Goal: Task Accomplishment & Management: Manage account settings

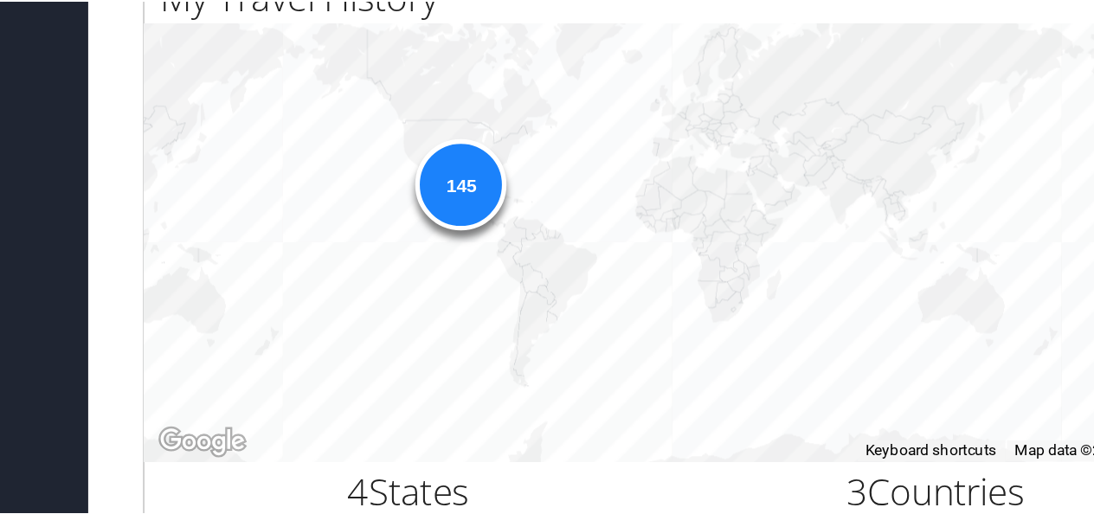
scroll to position [492, 0]
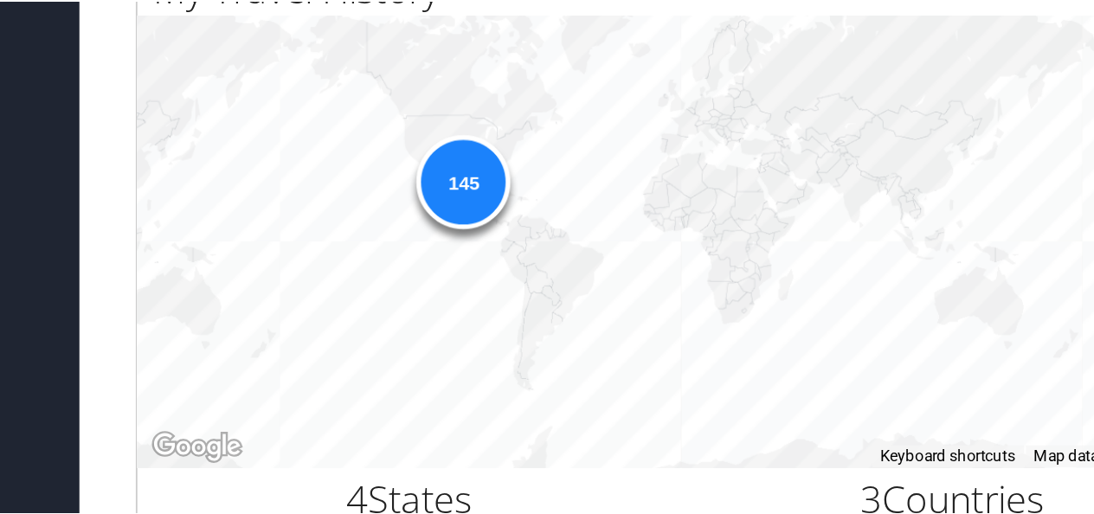
click at [435, 215] on div "145" at bounding box center [437, 223] width 52 height 52
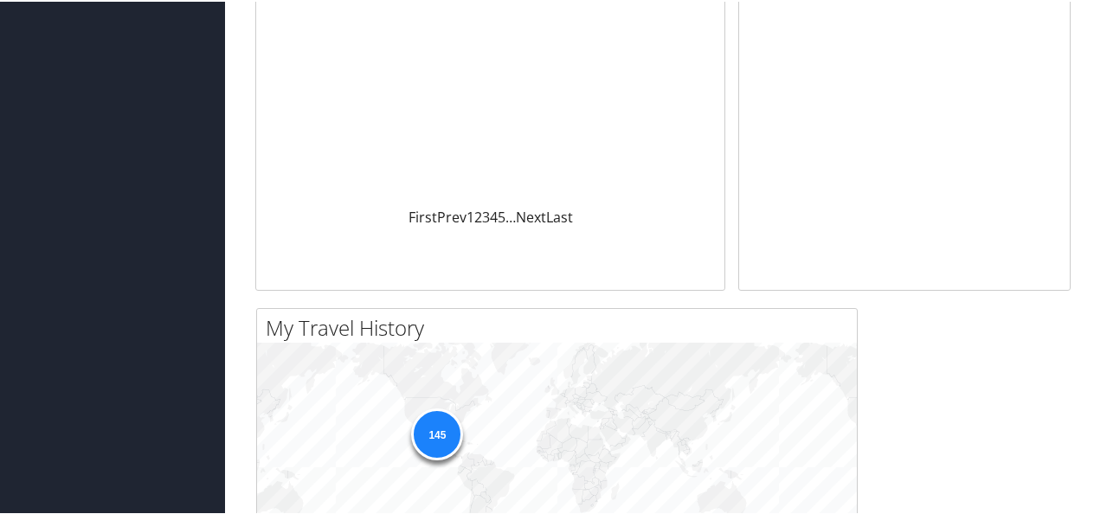
scroll to position [428, 0]
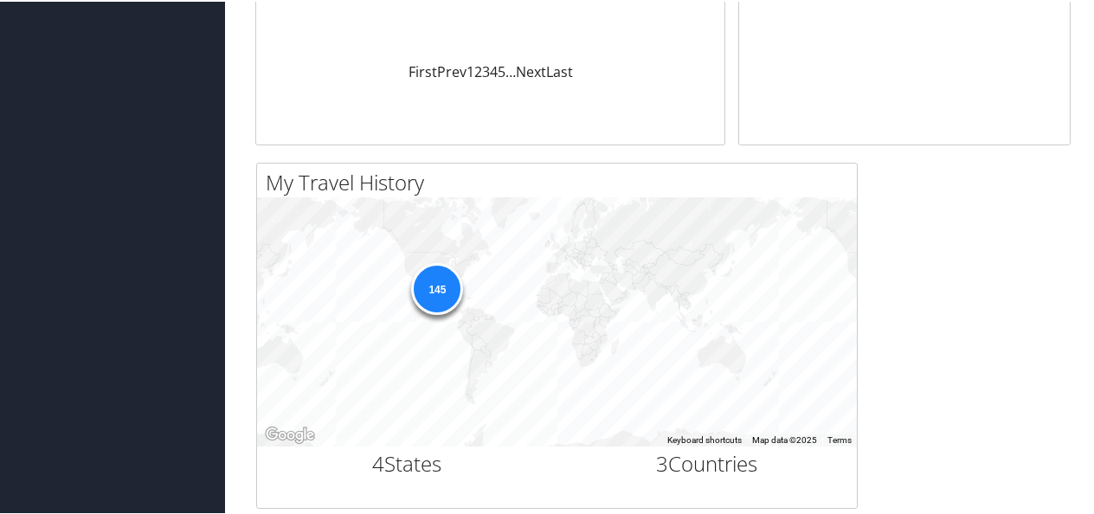
click at [436, 281] on div "145" at bounding box center [437, 287] width 52 height 52
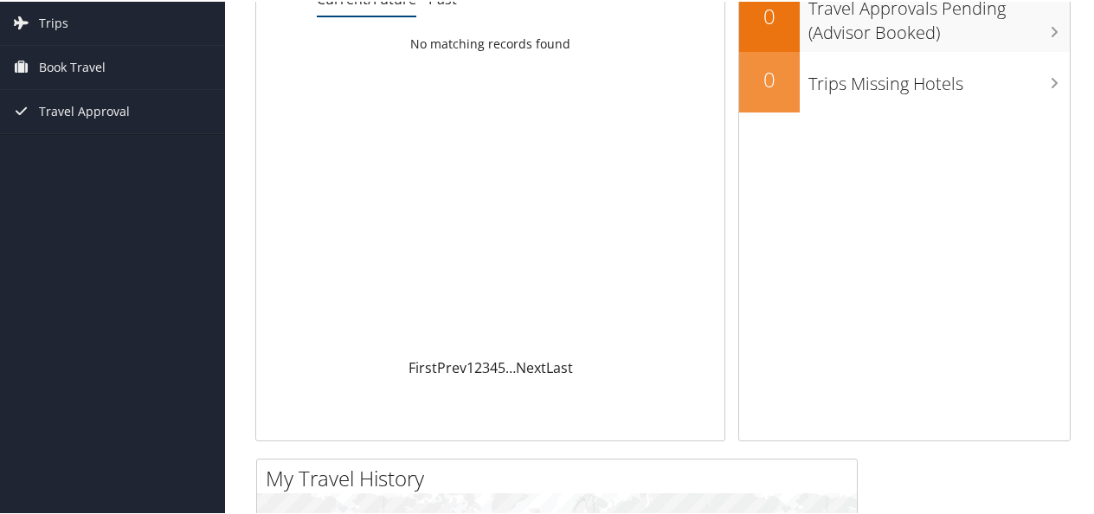
scroll to position [0, 0]
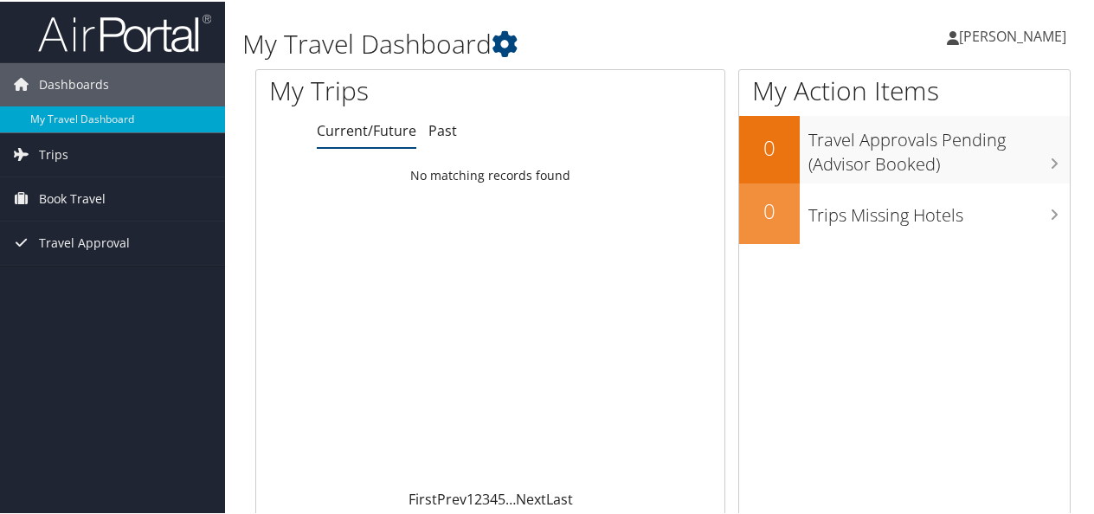
click at [973, 29] on span "[PERSON_NAME]" at bounding box center [1012, 34] width 107 height 19
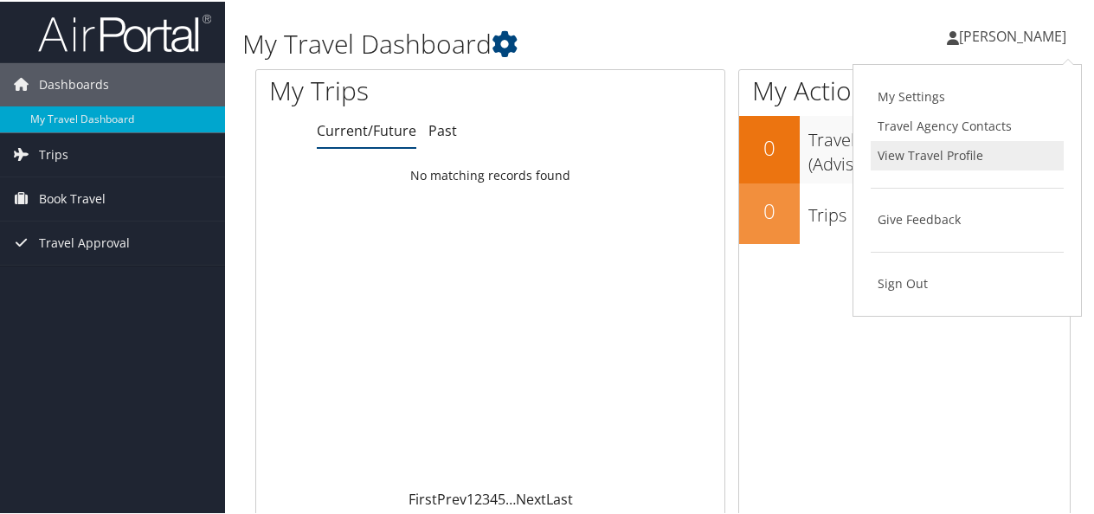
click at [910, 156] on link "View Travel Profile" at bounding box center [967, 153] width 193 height 29
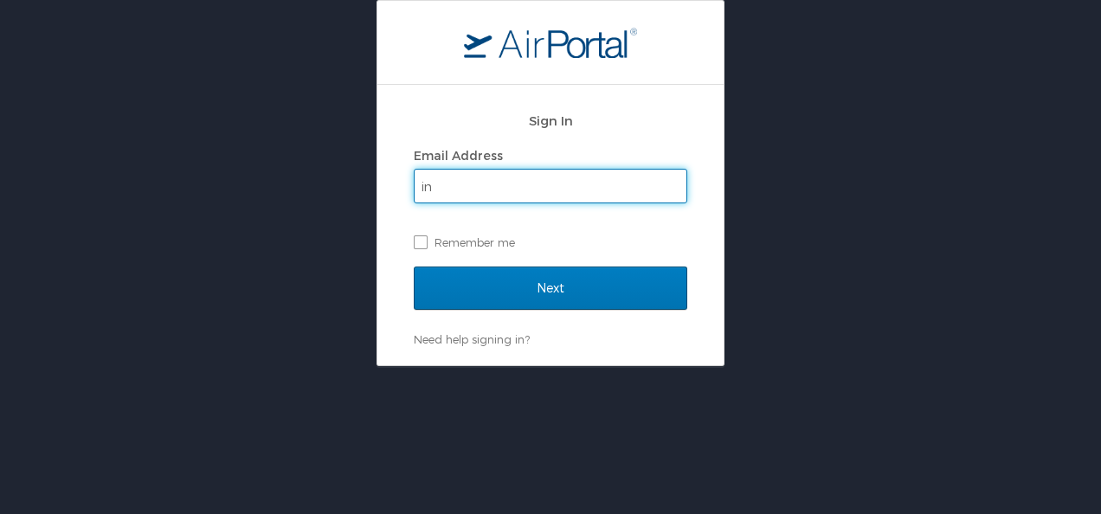
type input "i"
type input "[PERSON_NAME]"
click at [414, 267] on input "Next" at bounding box center [550, 288] width 273 height 43
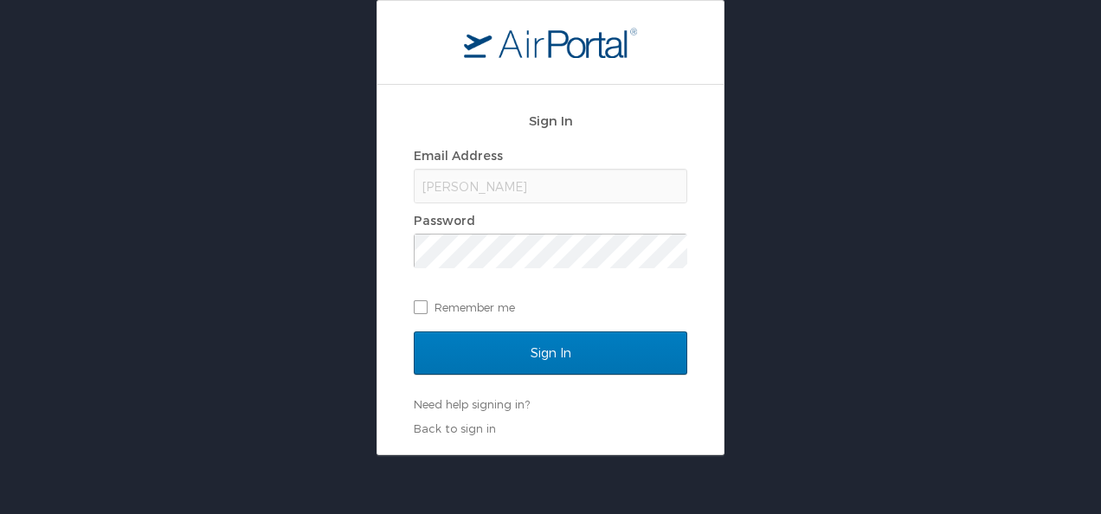
click at [498, 189] on div "[PERSON_NAME]" at bounding box center [550, 186] width 273 height 35
click at [453, 431] on link "Back to sign in" at bounding box center [455, 428] width 82 height 14
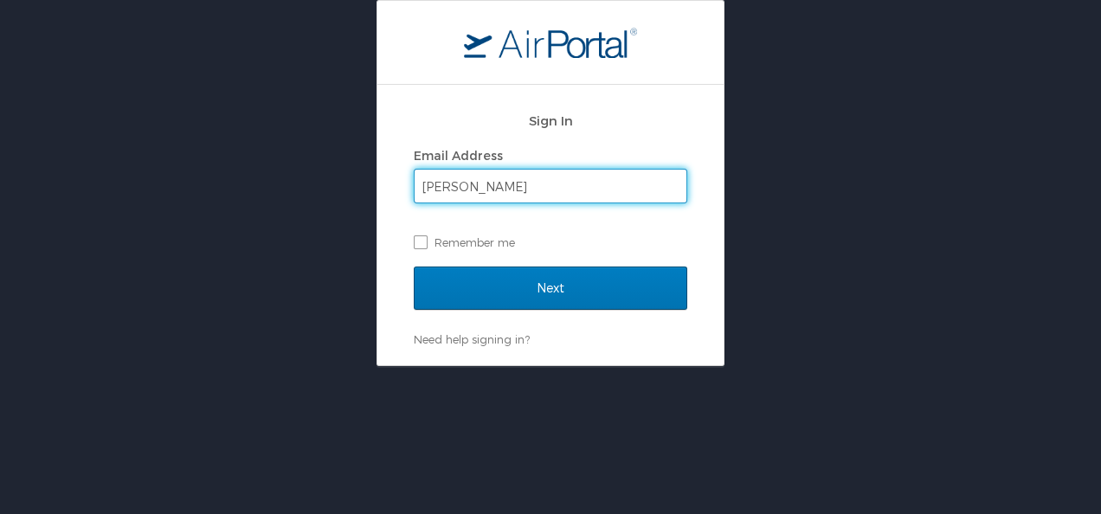
click at [480, 183] on input "omar" at bounding box center [551, 186] width 272 height 33
type input "omar.ochoa@autoliv.com"
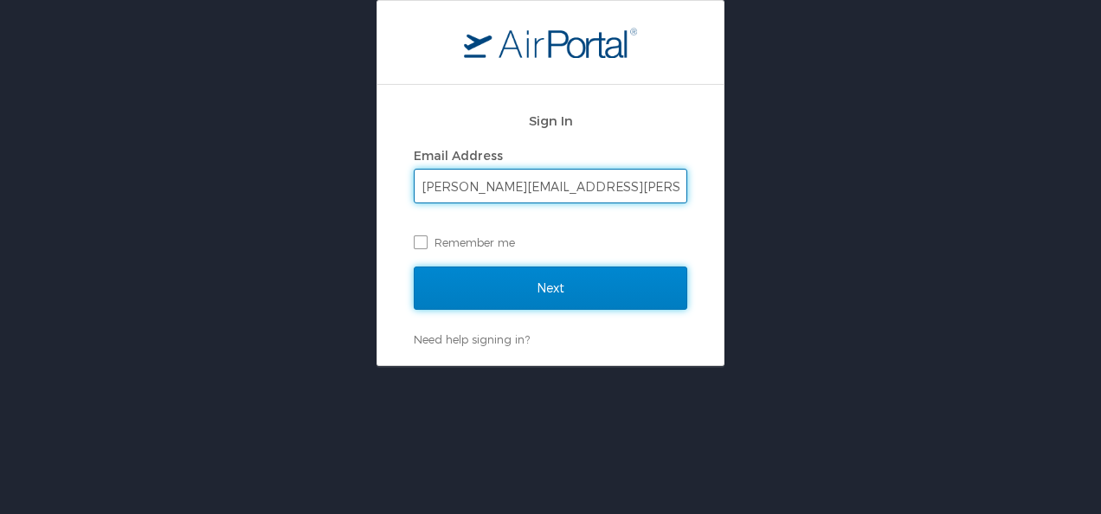
click at [543, 293] on input "Next" at bounding box center [550, 288] width 273 height 43
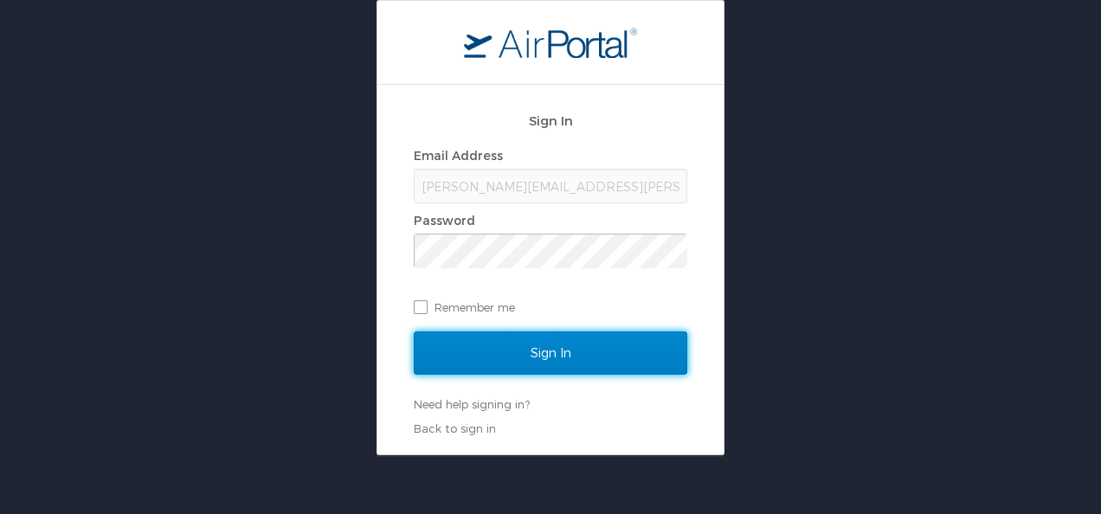
click at [568, 355] on input "Sign In" at bounding box center [550, 352] width 273 height 43
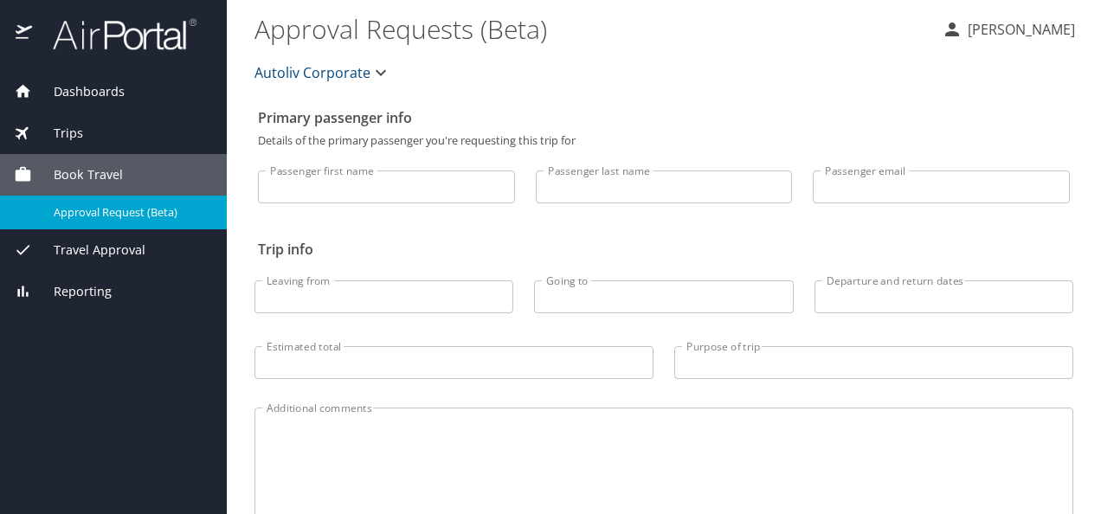
click at [145, 248] on div "Travel Approval" at bounding box center [113, 250] width 199 height 19
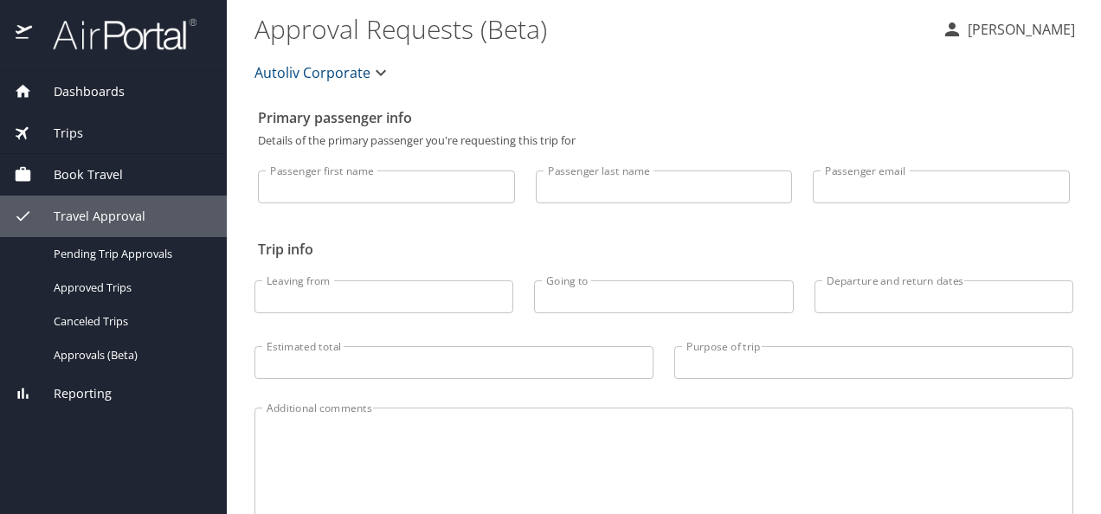
click at [144, 211] on div "Travel Approval" at bounding box center [113, 216] width 199 height 19
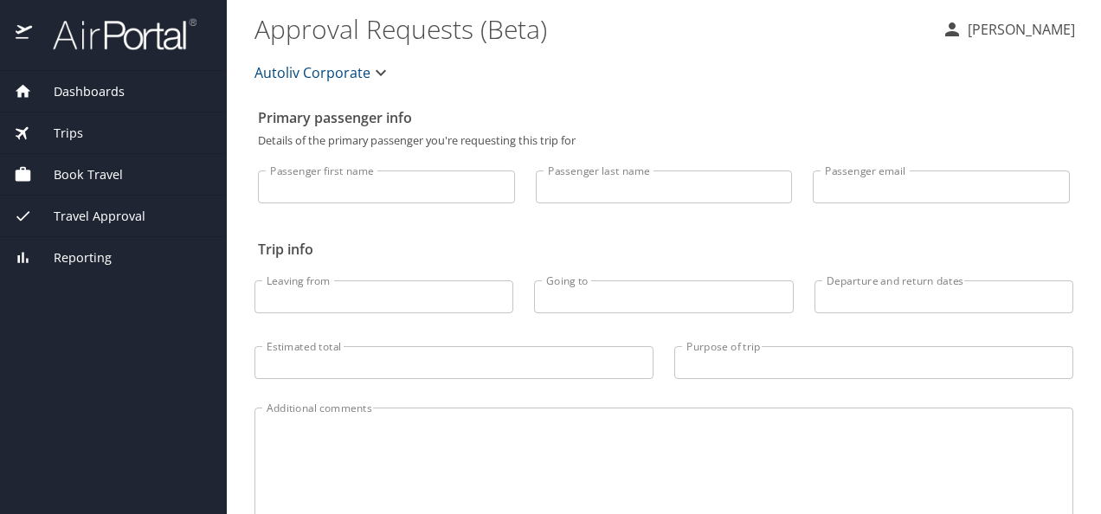
click at [111, 219] on span "Travel Approval" at bounding box center [88, 216] width 113 height 19
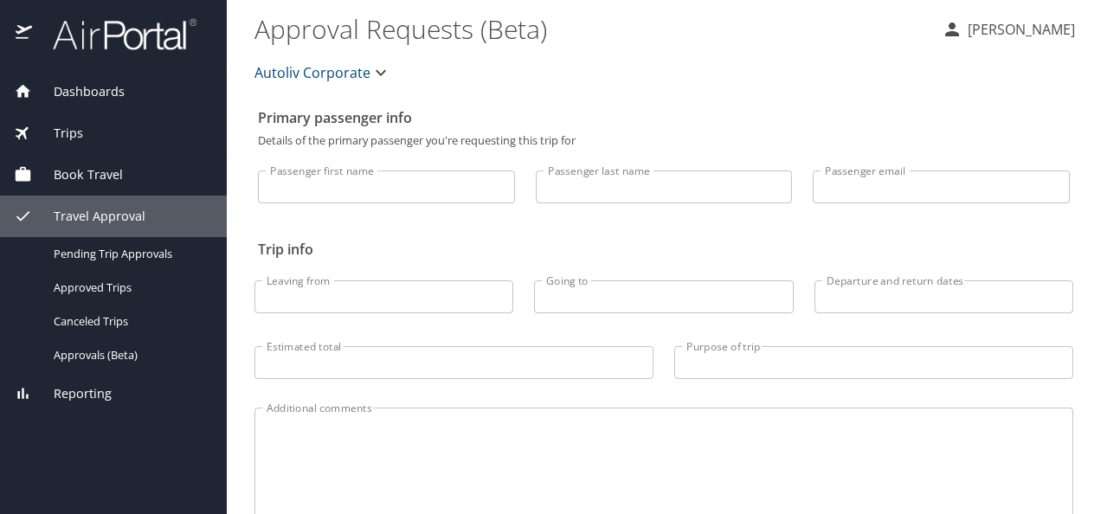
click at [962, 24] on p "[PERSON_NAME]" at bounding box center [1018, 29] width 113 height 21
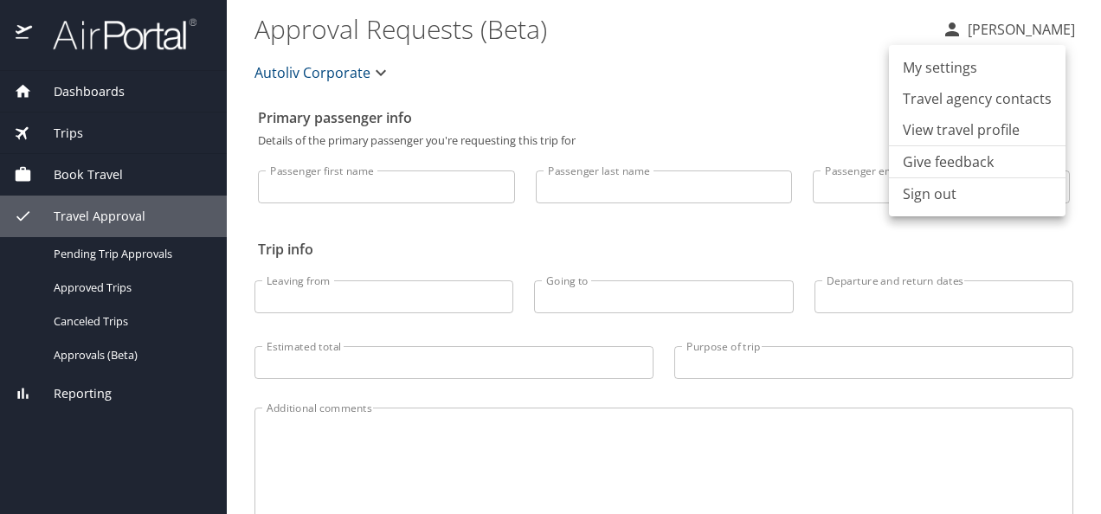
click at [968, 60] on li "My settings" at bounding box center [977, 67] width 177 height 31
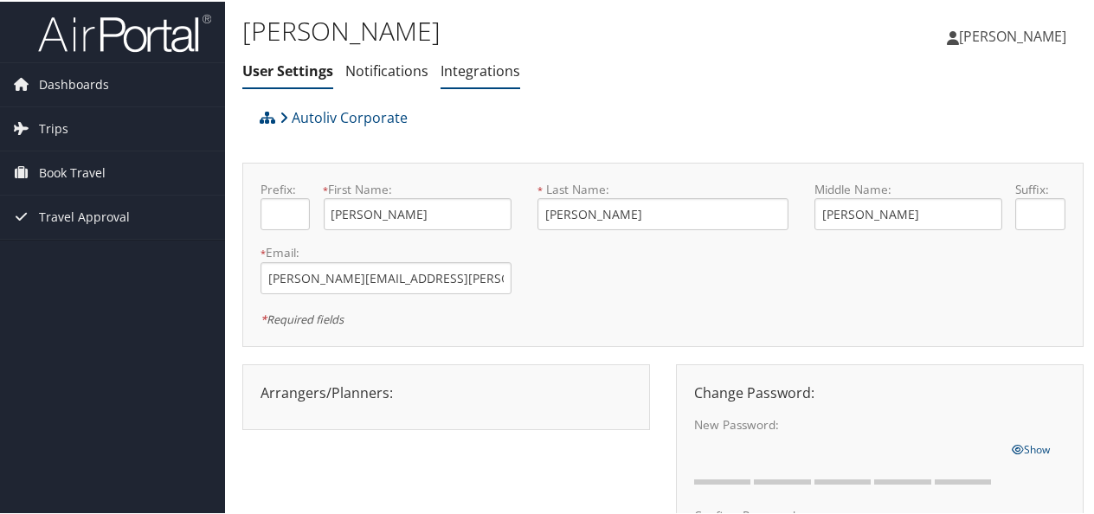
click at [462, 77] on link "Integrations" at bounding box center [481, 69] width 80 height 19
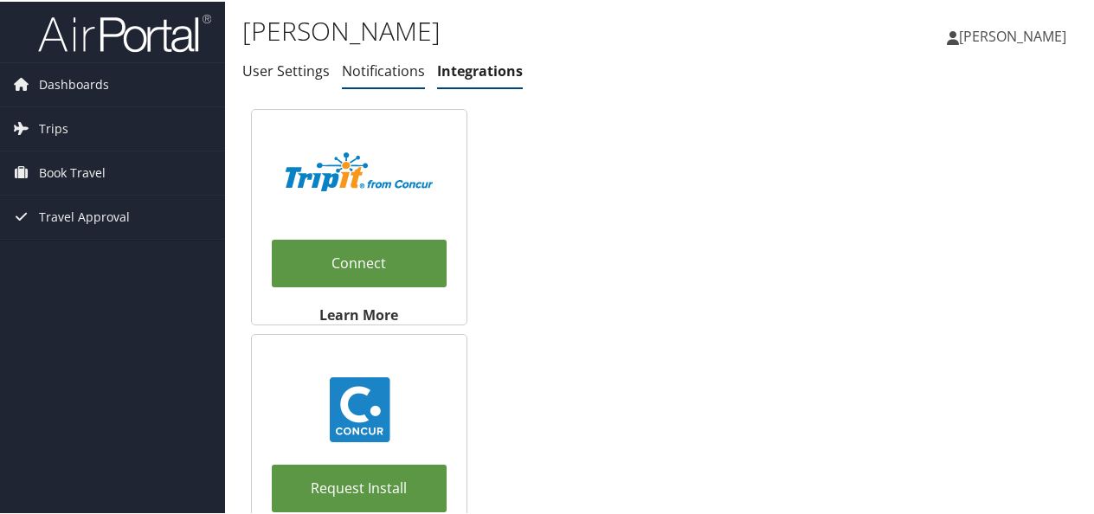
click at [383, 71] on link "Notifications" at bounding box center [383, 69] width 83 height 19
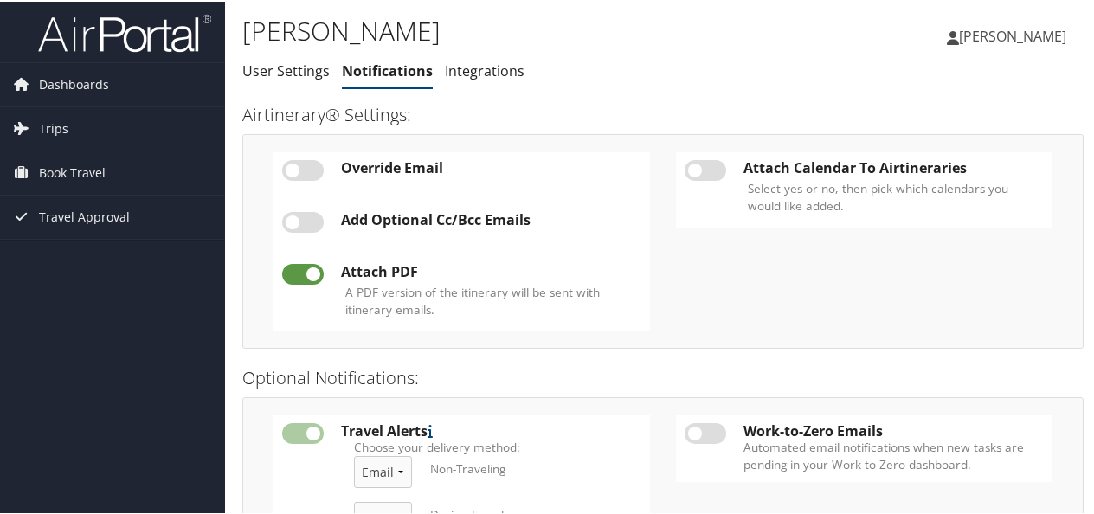
click at [623, 83] on ul "User Settings Notifications Integrations" at bounding box center [522, 70] width 561 height 31
click at [959, 40] on span "[PERSON_NAME]" at bounding box center [1012, 34] width 107 height 19
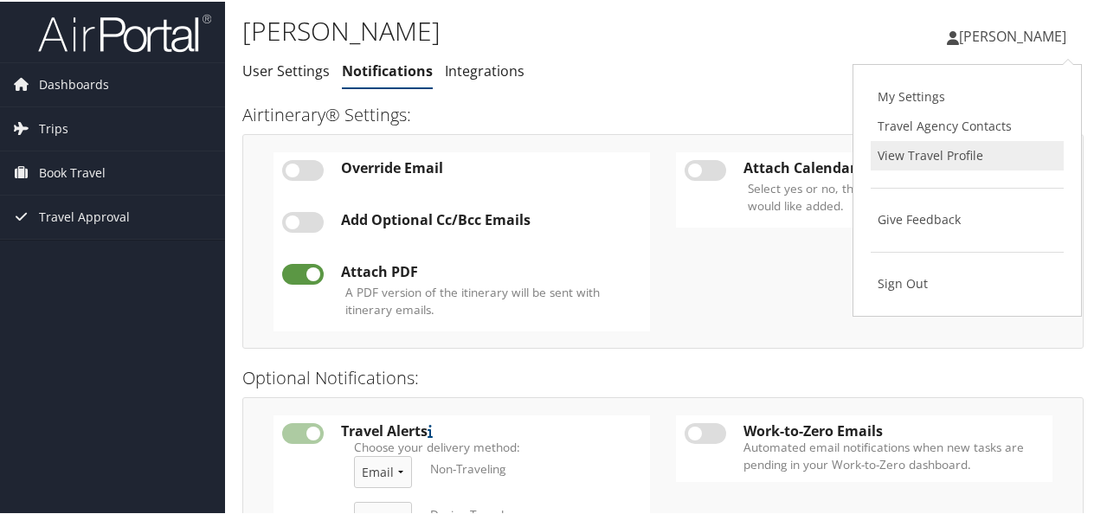
click at [934, 151] on link "View Travel Profile" at bounding box center [967, 153] width 193 height 29
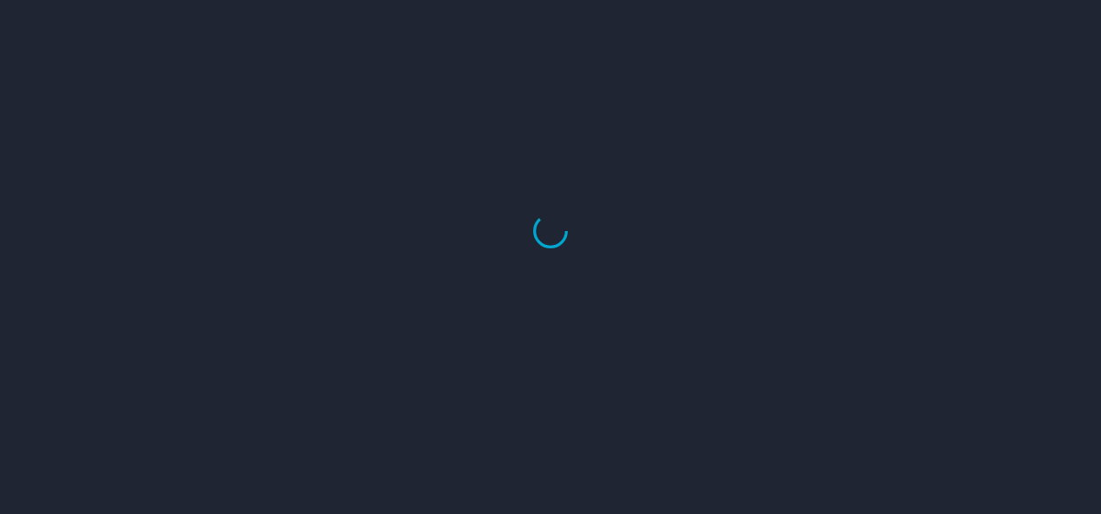
select select "US"
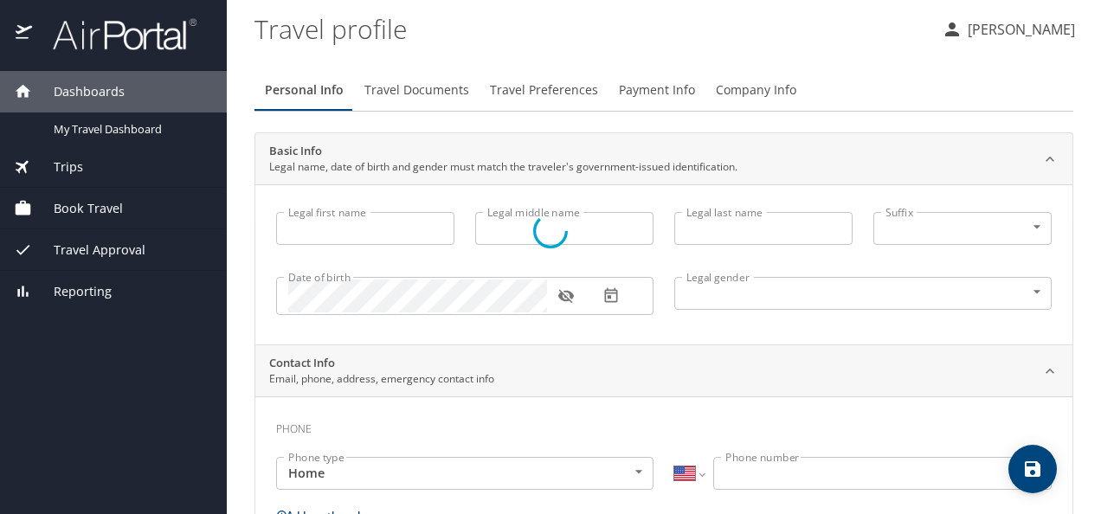
type input "[PERSON_NAME]"
type input "[DEMOGRAPHIC_DATA]"
select select "MX"
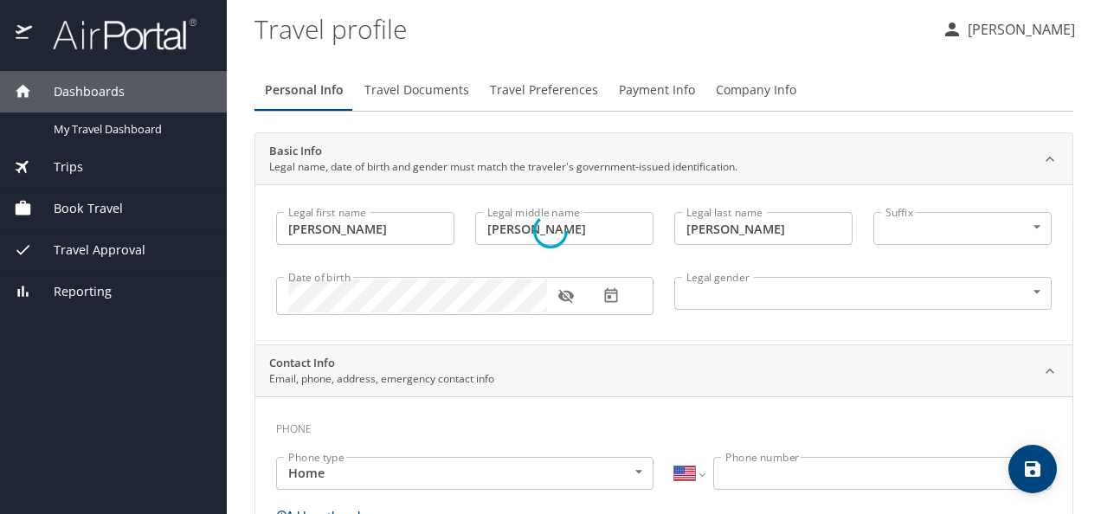
select select "MX"
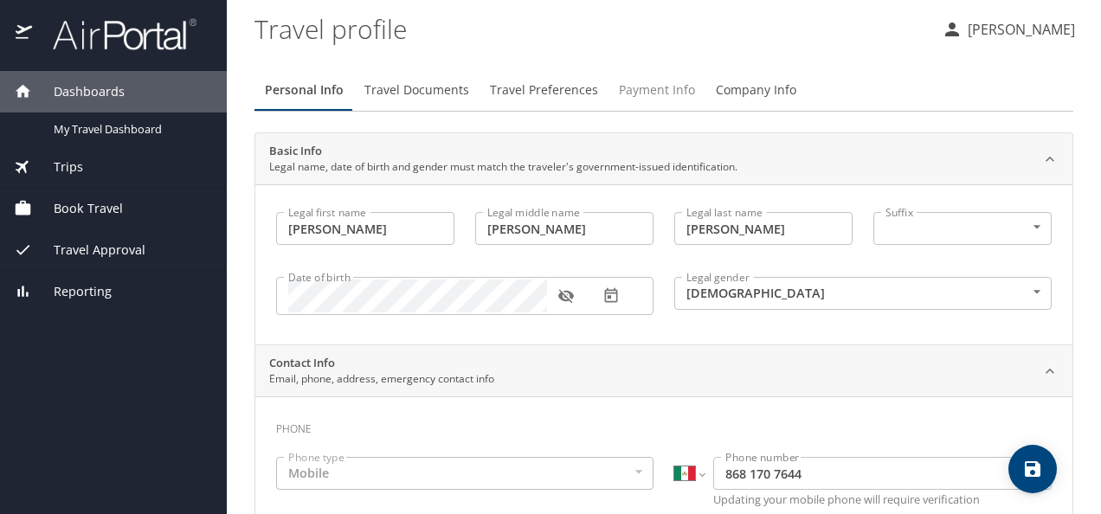
click at [658, 93] on span "Payment Info" at bounding box center [657, 91] width 76 height 22
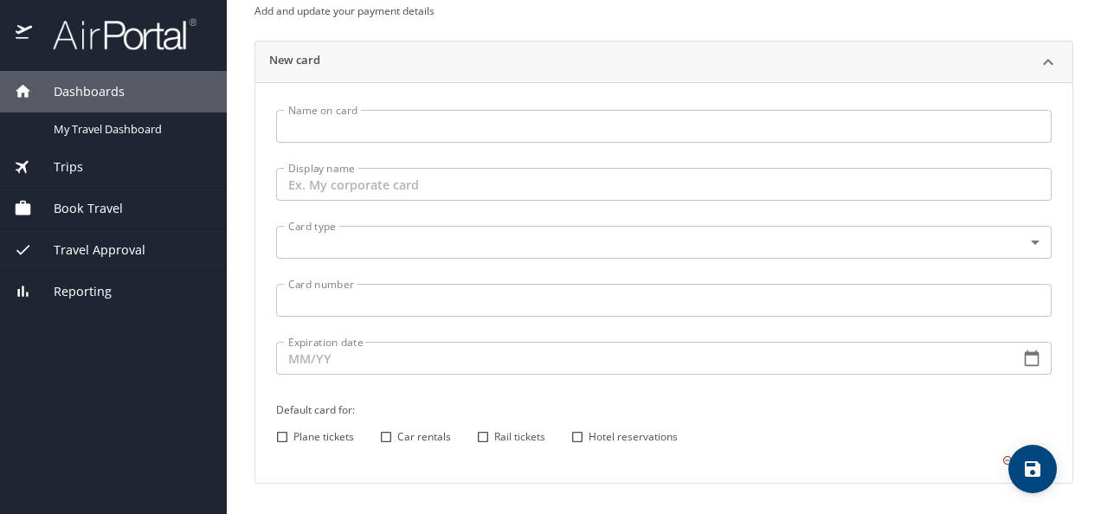
scroll to position [203, 0]
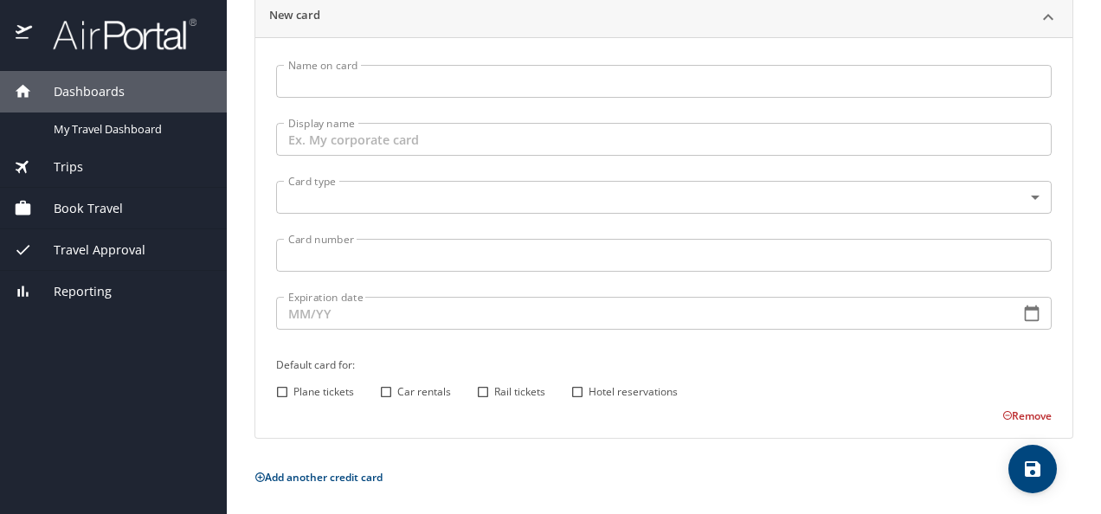
click at [388, 389] on input "Car rentals" at bounding box center [386, 392] width 23 height 23
checkbox input "true"
click at [576, 394] on input "Hotel reservations" at bounding box center [577, 394] width 23 height 23
checkbox input "true"
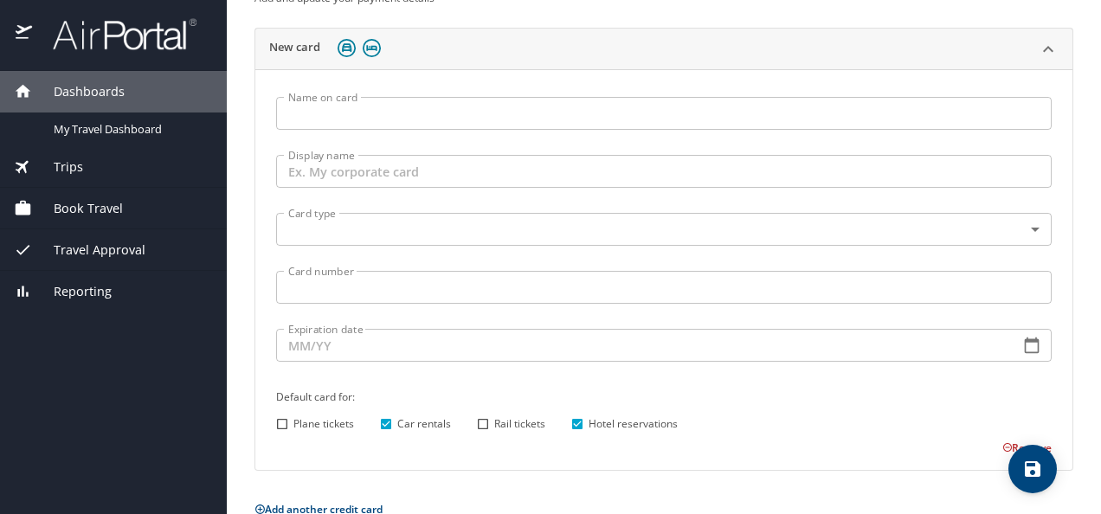
scroll to position [174, 0]
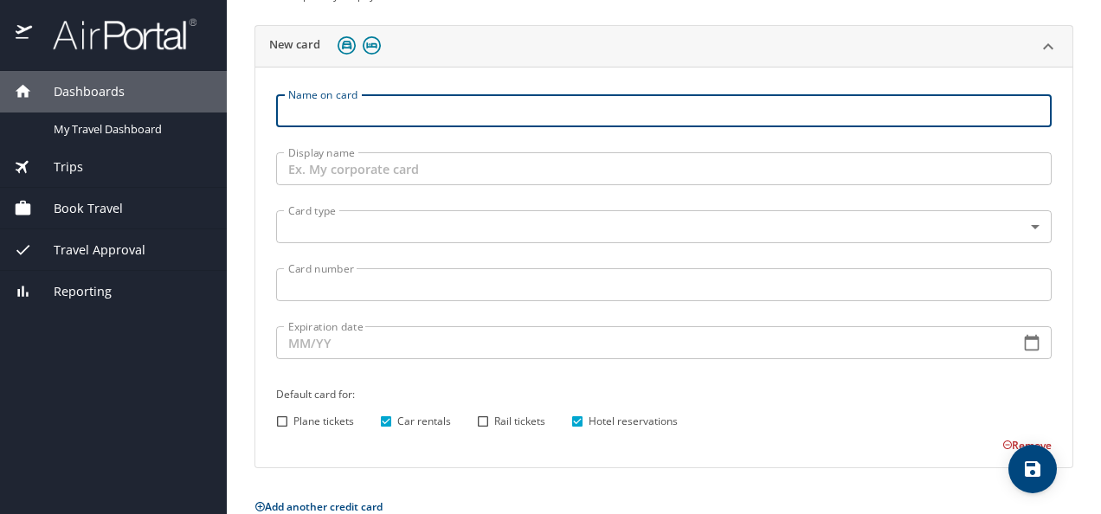
click at [372, 111] on input "Name on card" at bounding box center [663, 110] width 775 height 33
type input "Omar Ochoa"
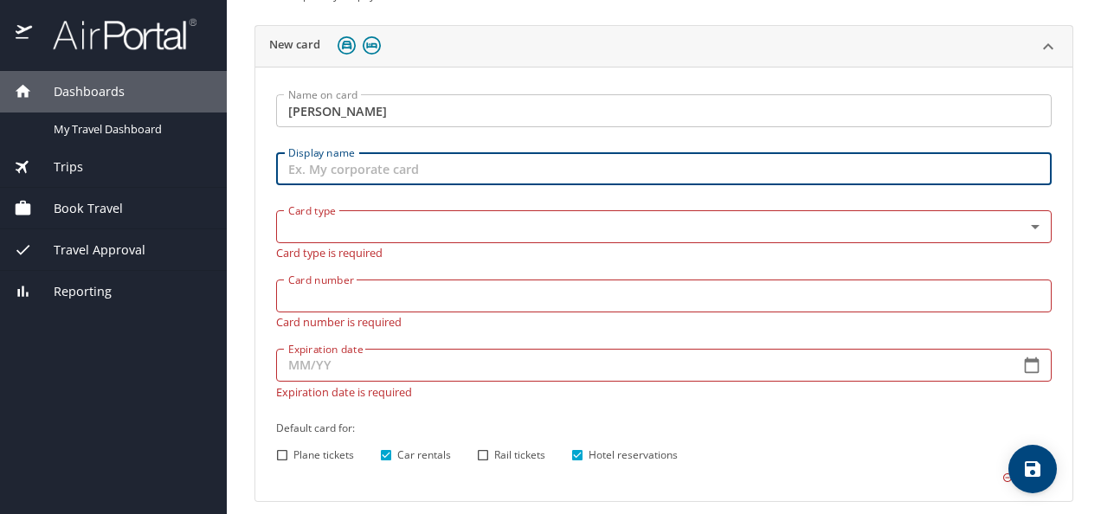
click at [432, 170] on input "Display name" at bounding box center [663, 168] width 775 height 33
type input "My Corporate Card"
click at [440, 227] on body "Dashboards My Travel Dashboard Trips Current / Future Trips Past Trips Trips Mi…" at bounding box center [550, 257] width 1101 height 514
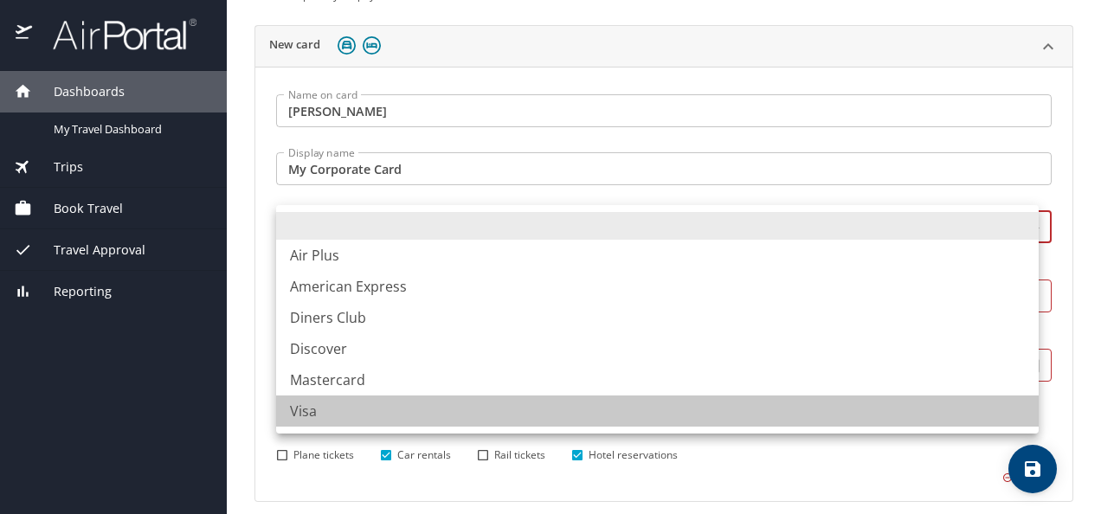
click at [319, 408] on li "Visa" at bounding box center [657, 411] width 762 height 31
type input "VI"
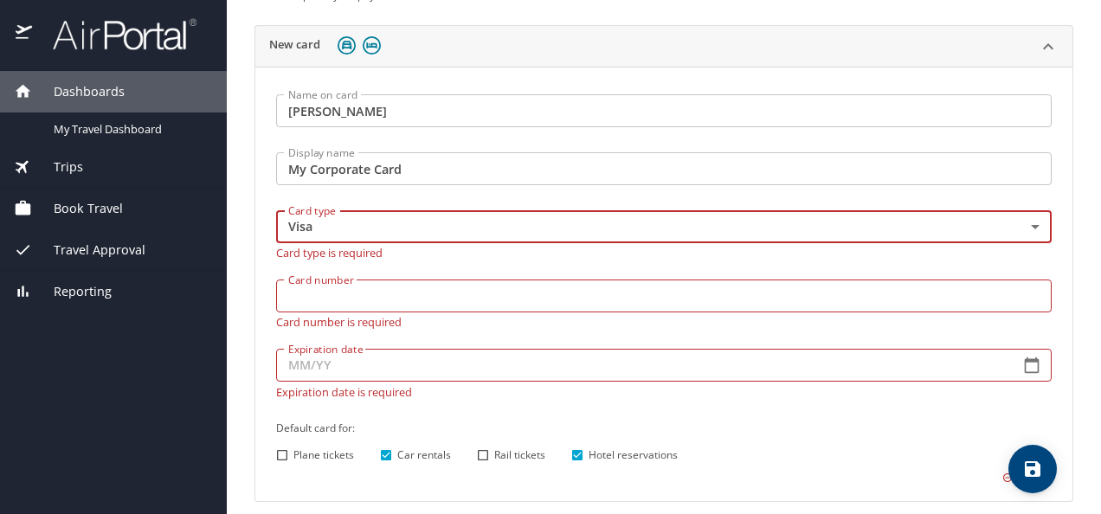
click at [482, 292] on input "Card number" at bounding box center [663, 296] width 775 height 33
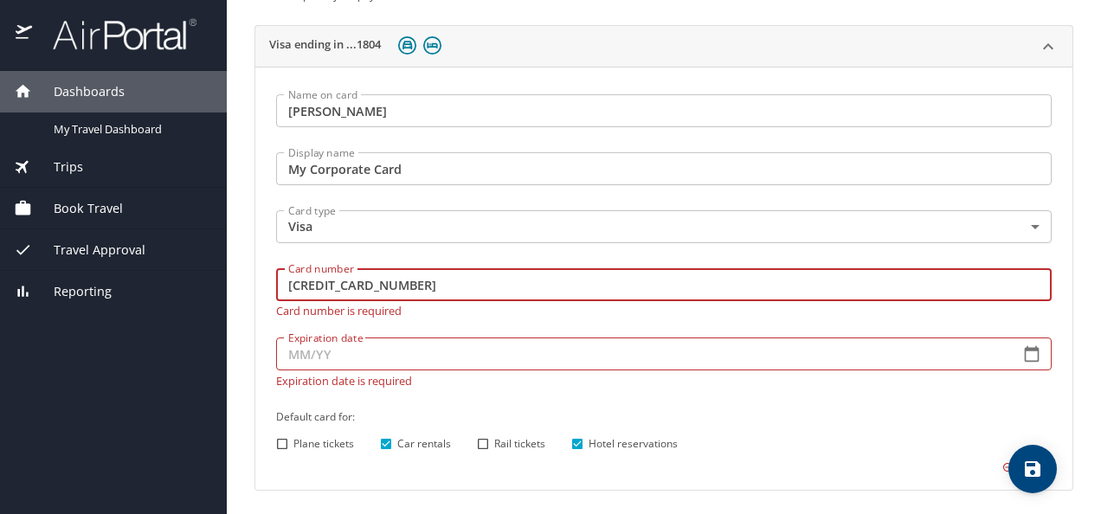
type input "4808016065001804"
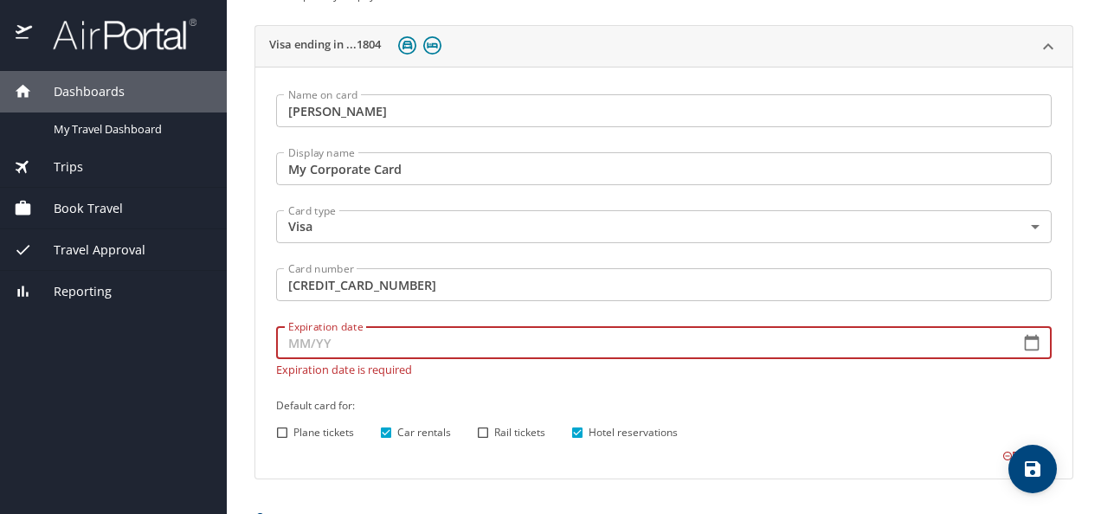
click at [424, 369] on div "Expiration date Expiration date Expiration date is required" at bounding box center [663, 347] width 775 height 56
click at [379, 345] on input "Expiration date" at bounding box center [641, 342] width 730 height 33
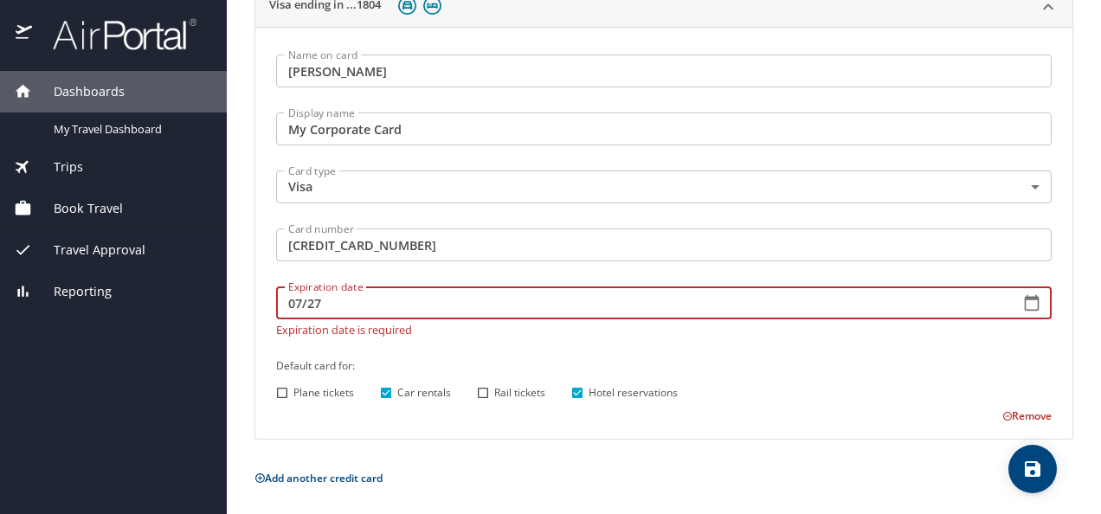
type input "07/27"
click at [557, 437] on div "Name on card Omar Ochoa Name on card Display name My Corporate Card Display nam…" at bounding box center [663, 233] width 817 height 412
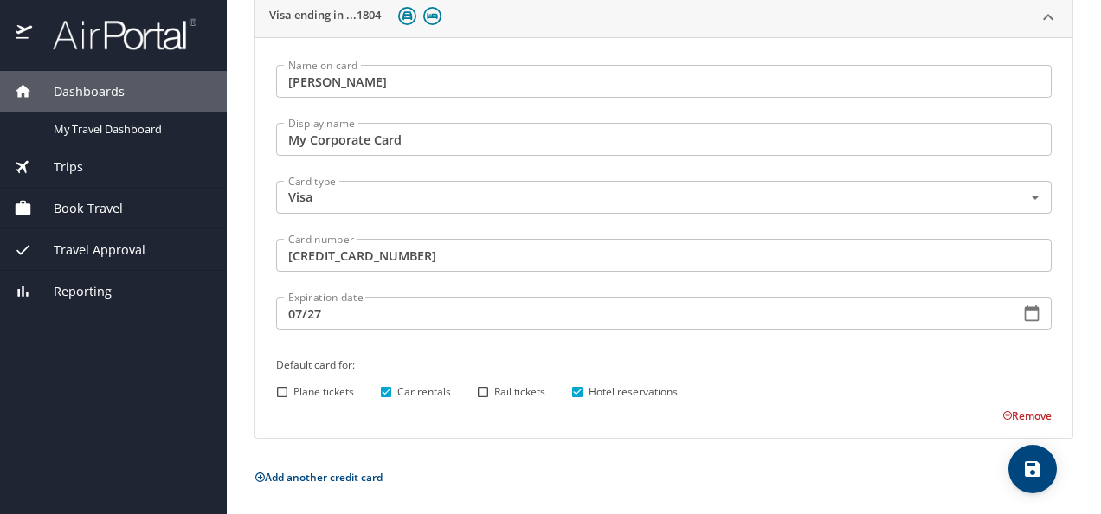
click at [1037, 473] on icon "save" at bounding box center [1033, 469] width 16 height 16
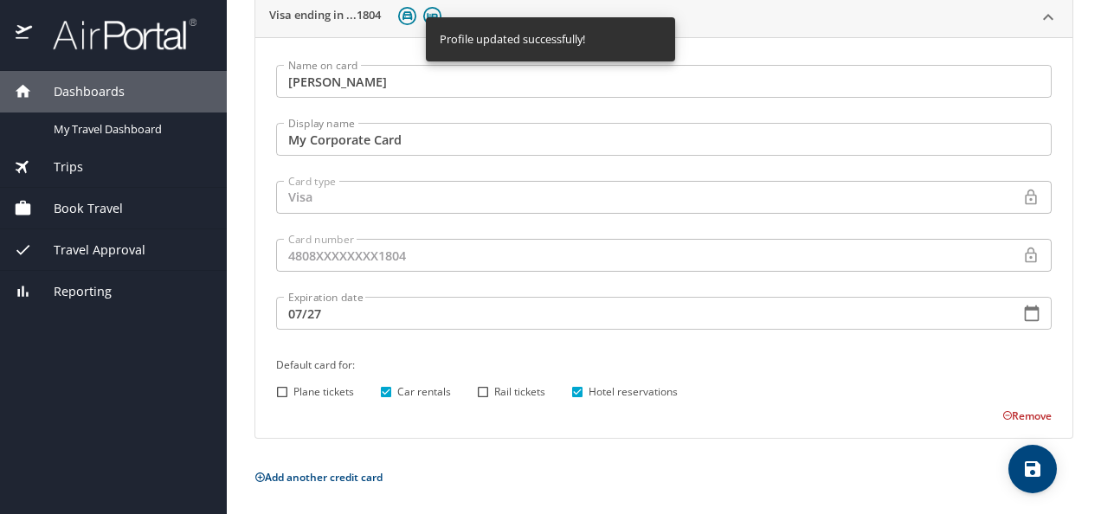
click at [749, 444] on div "Payment info Add and update your payment details Visa ending in ...1804 Name on…" at bounding box center [663, 208] width 819 height 559
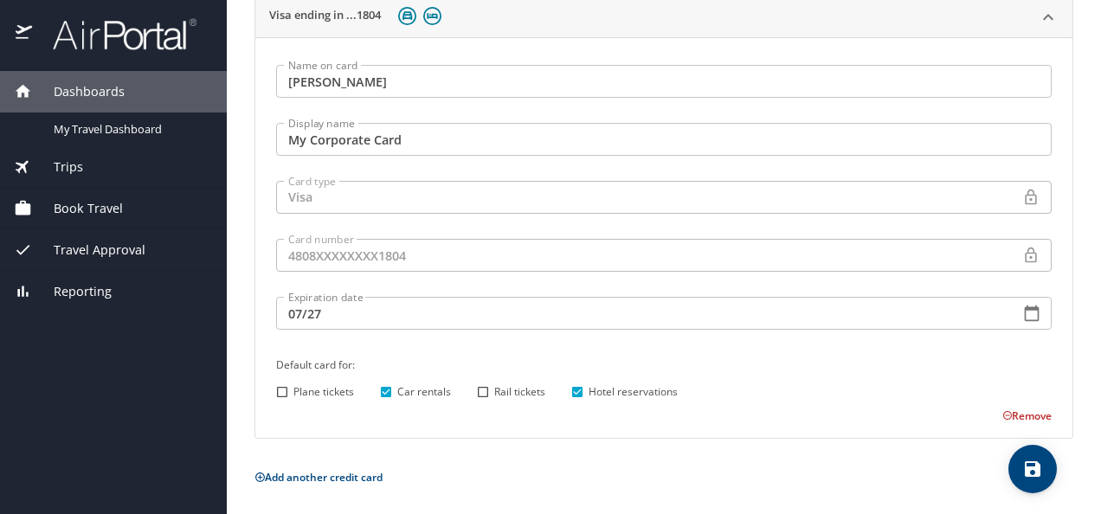
scroll to position [0, 0]
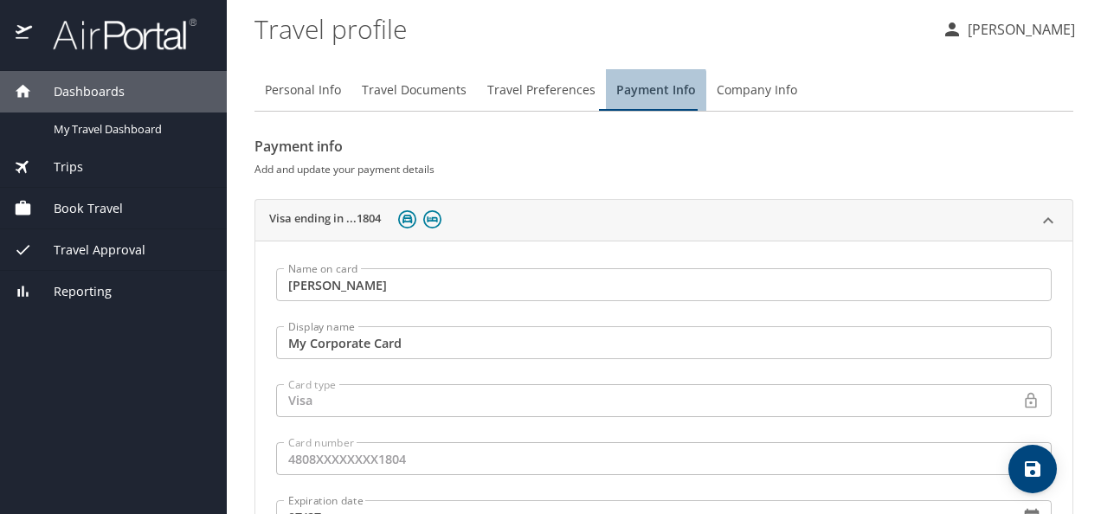
click at [630, 96] on span "Payment Info" at bounding box center [656, 91] width 80 height 22
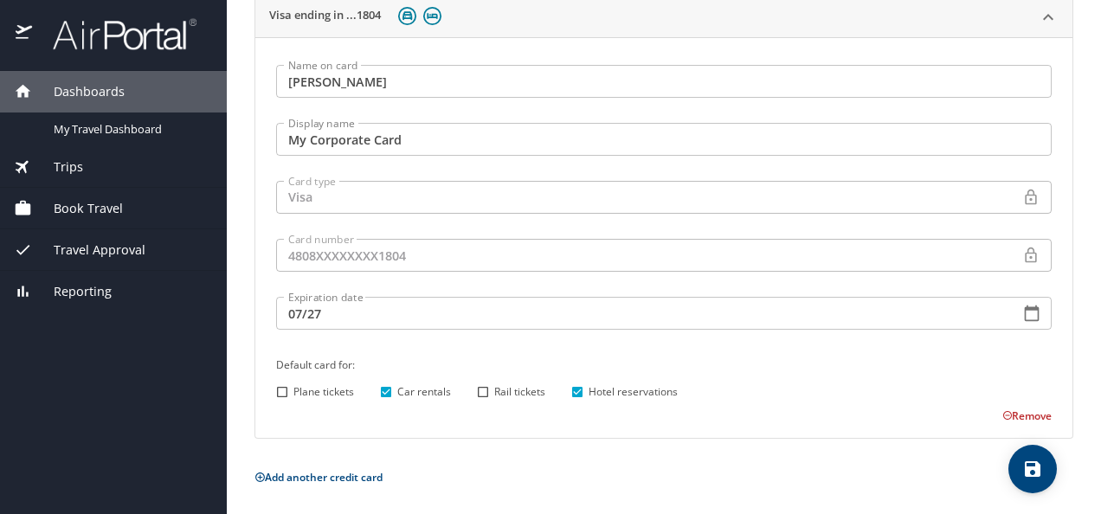
click at [718, 447] on div "Payment info Add and update your payment details Visa ending in ...1804 Name on…" at bounding box center [663, 208] width 819 height 559
click at [90, 87] on span "Dashboards" at bounding box center [78, 91] width 93 height 19
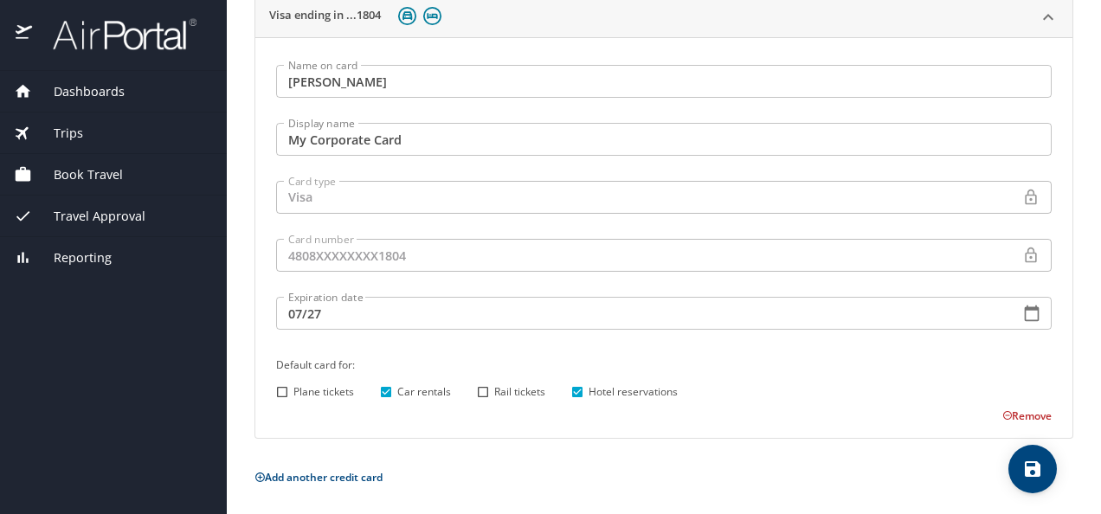
click at [90, 87] on span "Dashboards" at bounding box center [78, 91] width 93 height 19
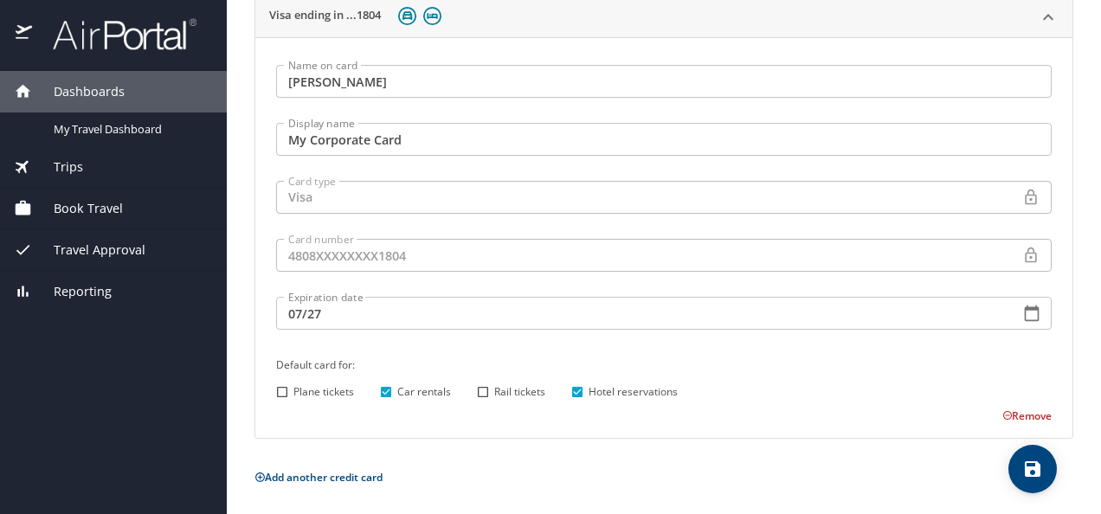
scroll to position [0, 0]
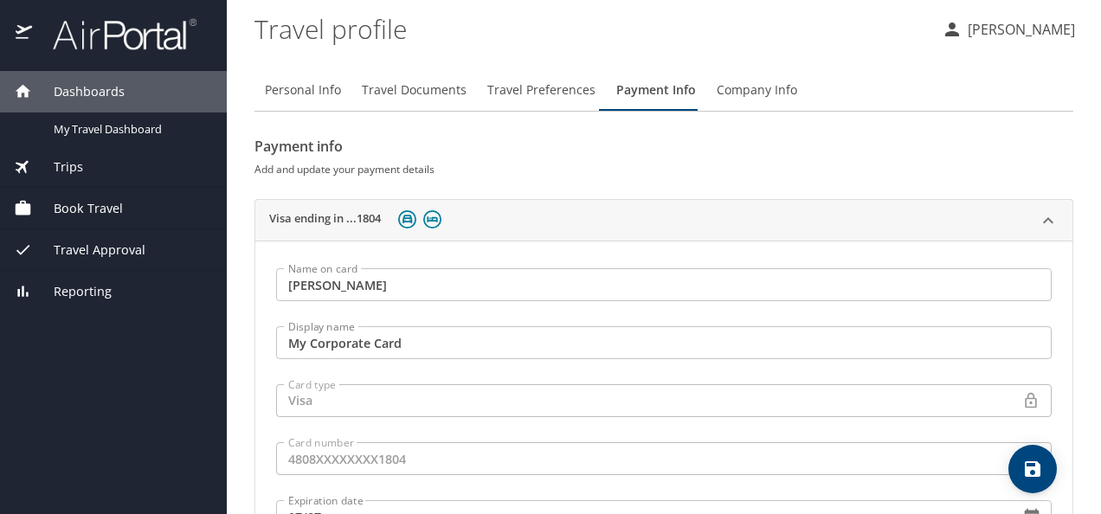
click at [107, 92] on span "Dashboards" at bounding box center [78, 91] width 93 height 19
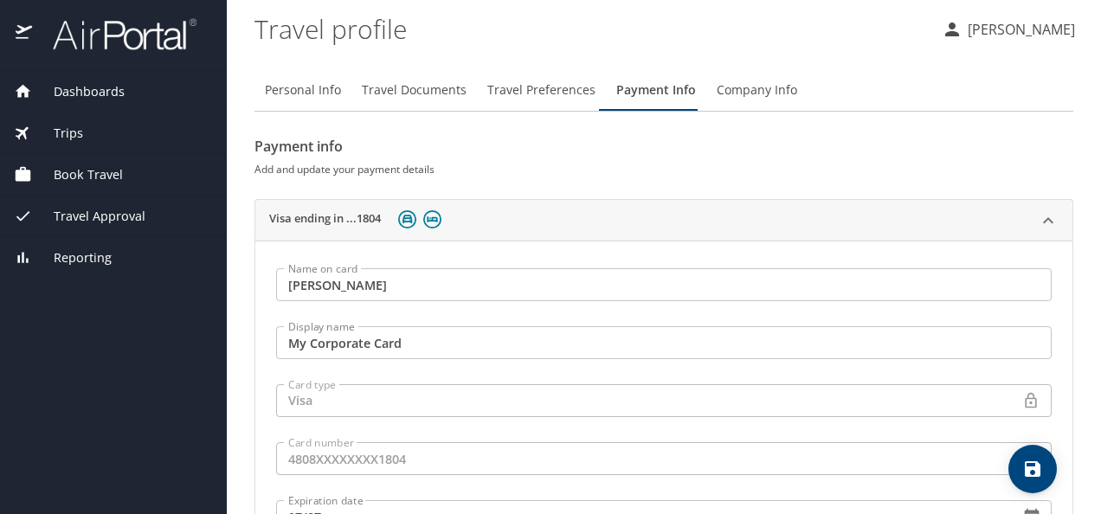
click at [107, 92] on span "Dashboards" at bounding box center [78, 91] width 93 height 19
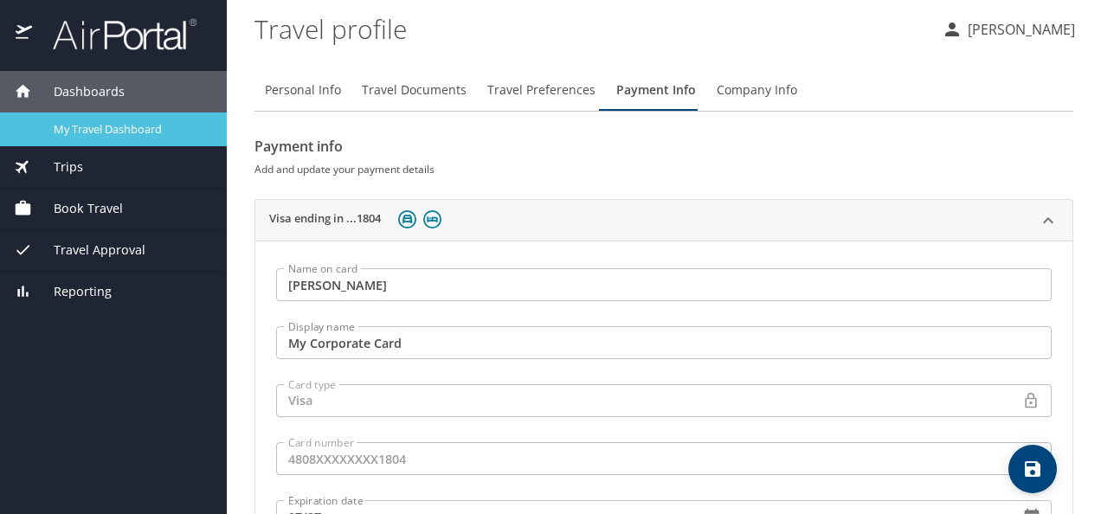
click at [95, 127] on span "My Travel Dashboard" at bounding box center [130, 129] width 152 height 16
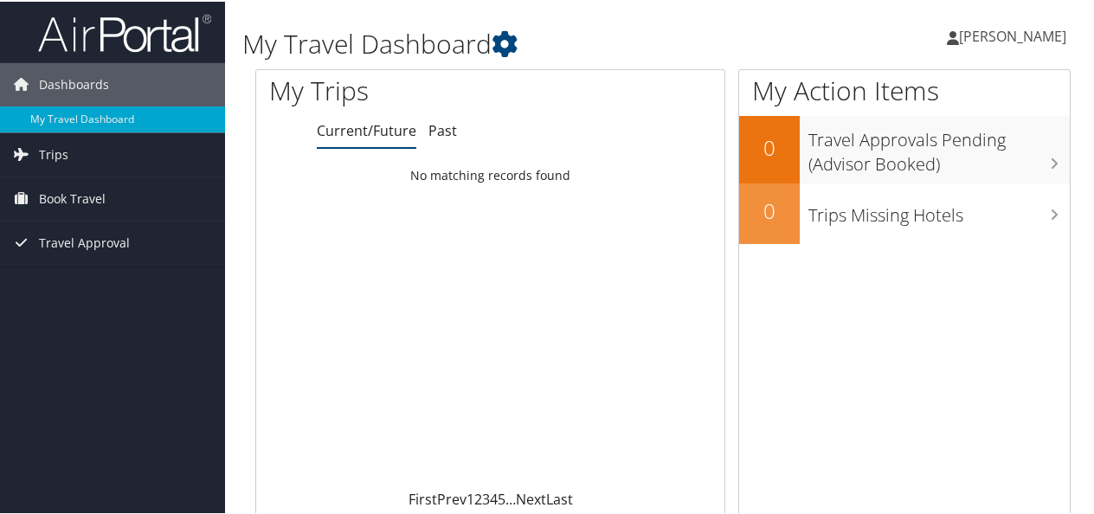
click at [453, 334] on div "Loading... No matching records found" at bounding box center [490, 322] width 468 height 329
click at [959, 38] on span "[PERSON_NAME]" at bounding box center [1012, 34] width 107 height 19
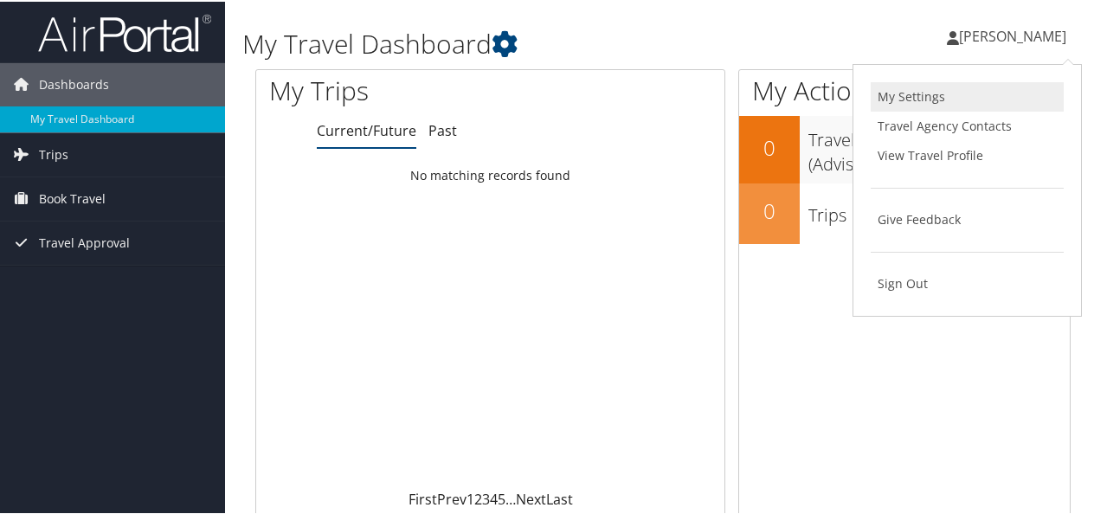
click at [907, 99] on link "My Settings" at bounding box center [967, 94] width 193 height 29
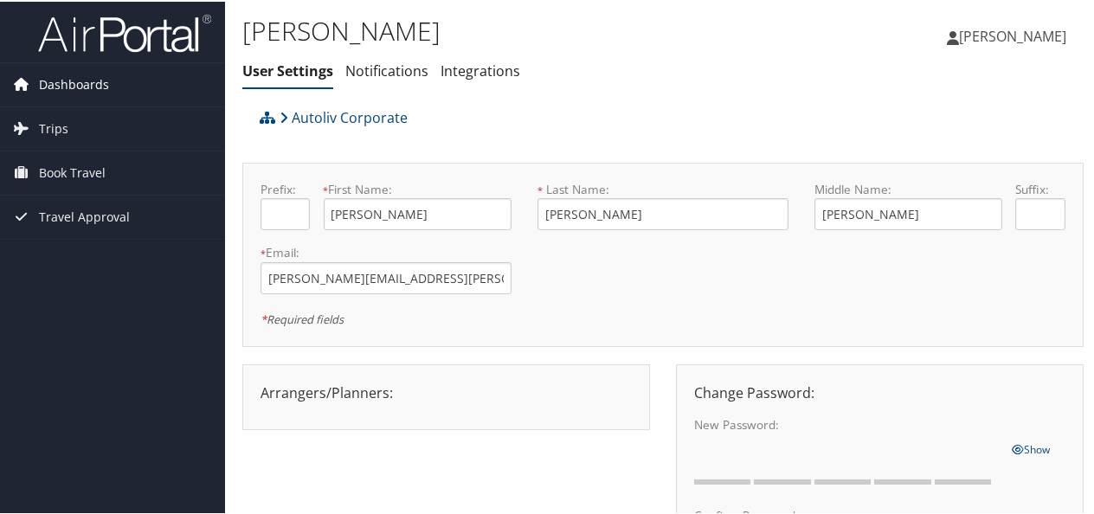
click at [46, 81] on span "Dashboards" at bounding box center [74, 82] width 70 height 43
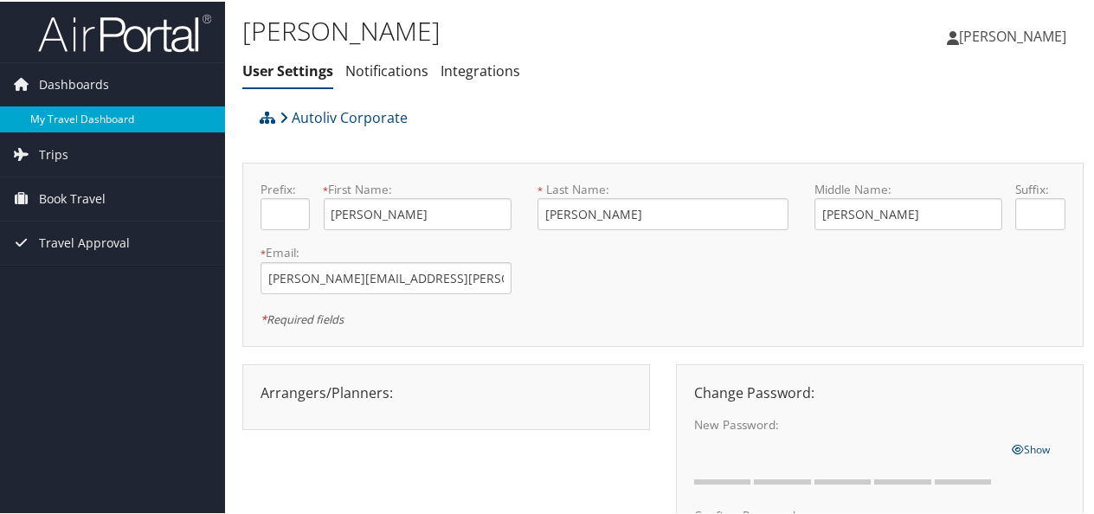
click at [90, 118] on link "My Travel Dashboard" at bounding box center [112, 118] width 225 height 26
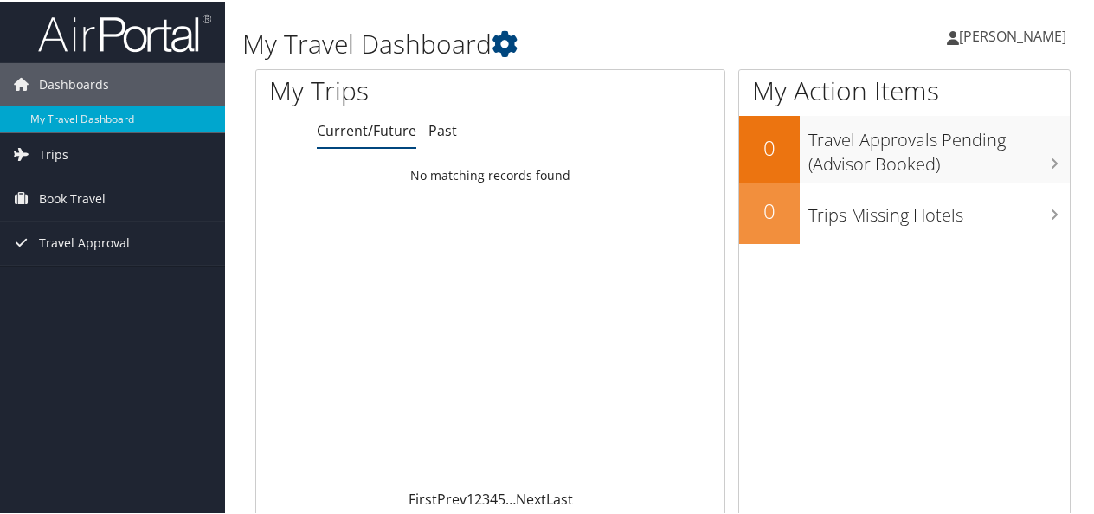
click at [961, 29] on span "[PERSON_NAME]" at bounding box center [1012, 34] width 107 height 19
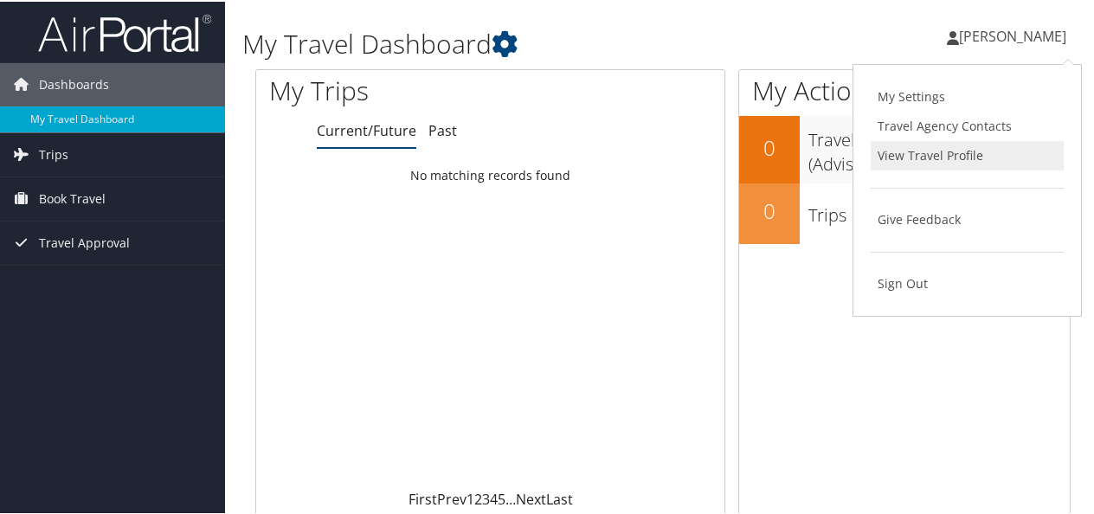
click at [985, 156] on link "View Travel Profile" at bounding box center [967, 153] width 193 height 29
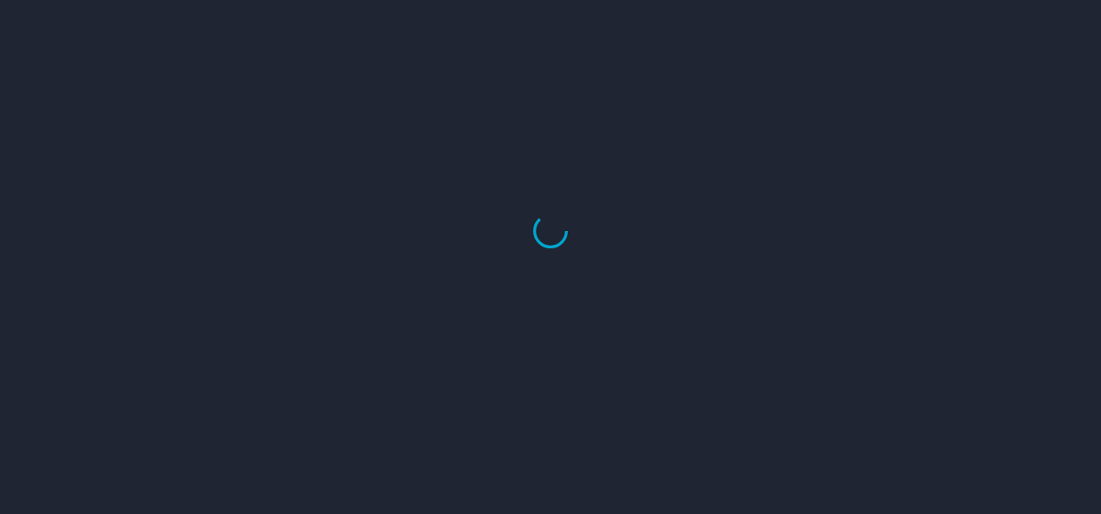
select select "US"
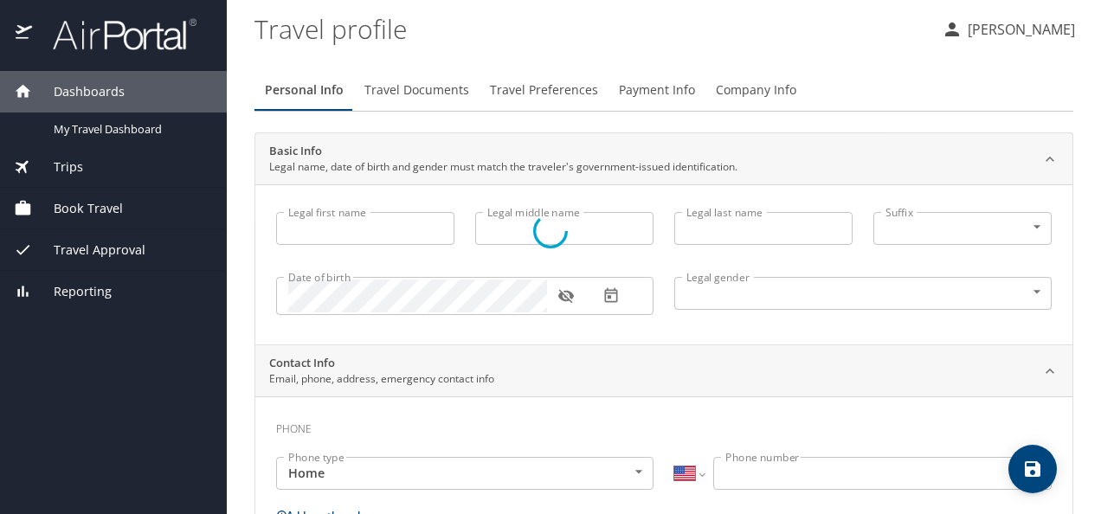
type input "[PERSON_NAME]"
type input "[DEMOGRAPHIC_DATA]"
select select "MX"
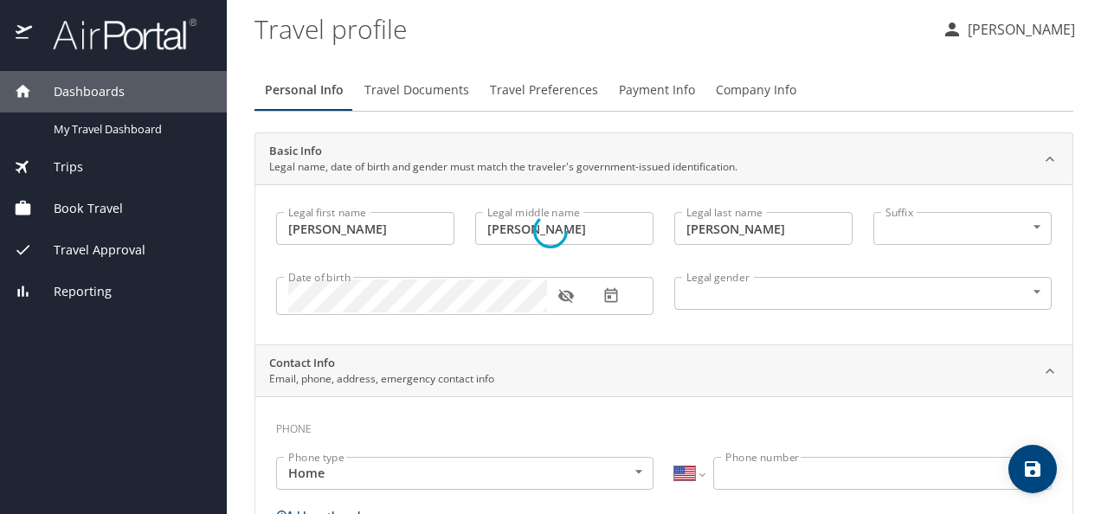
select select "MX"
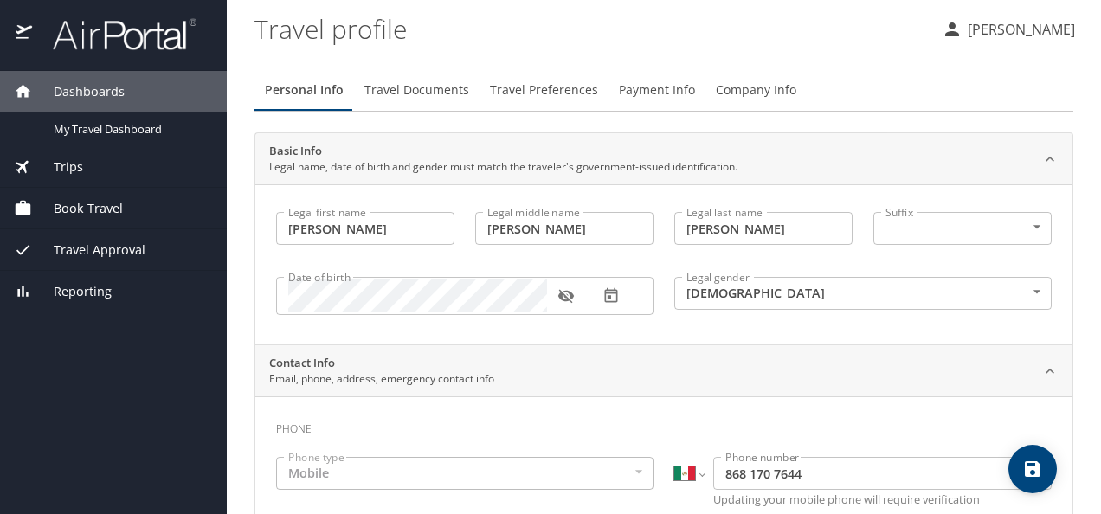
click at [660, 96] on span "Payment Info" at bounding box center [657, 91] width 76 height 22
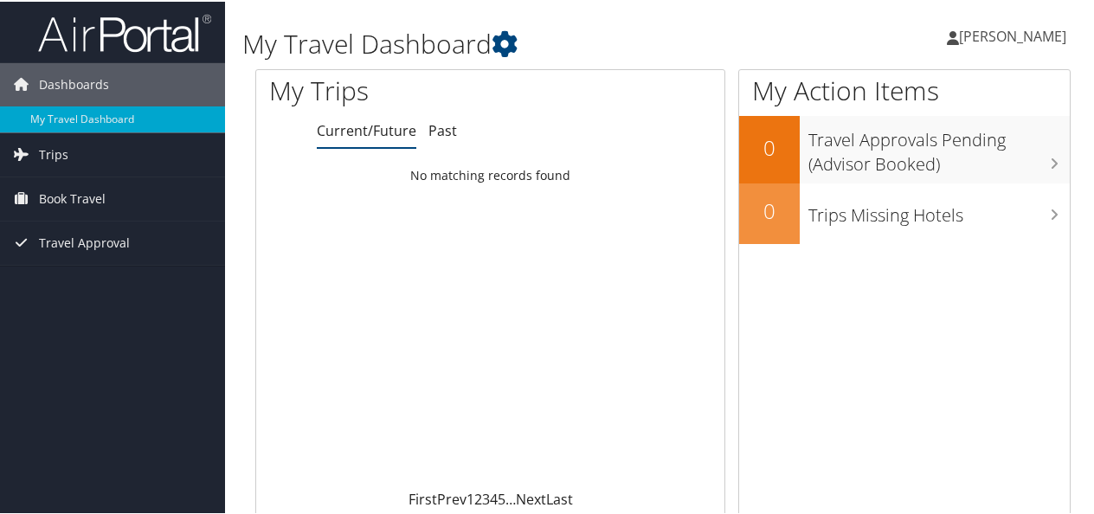
click at [959, 32] on span "[PERSON_NAME]" at bounding box center [1012, 34] width 107 height 19
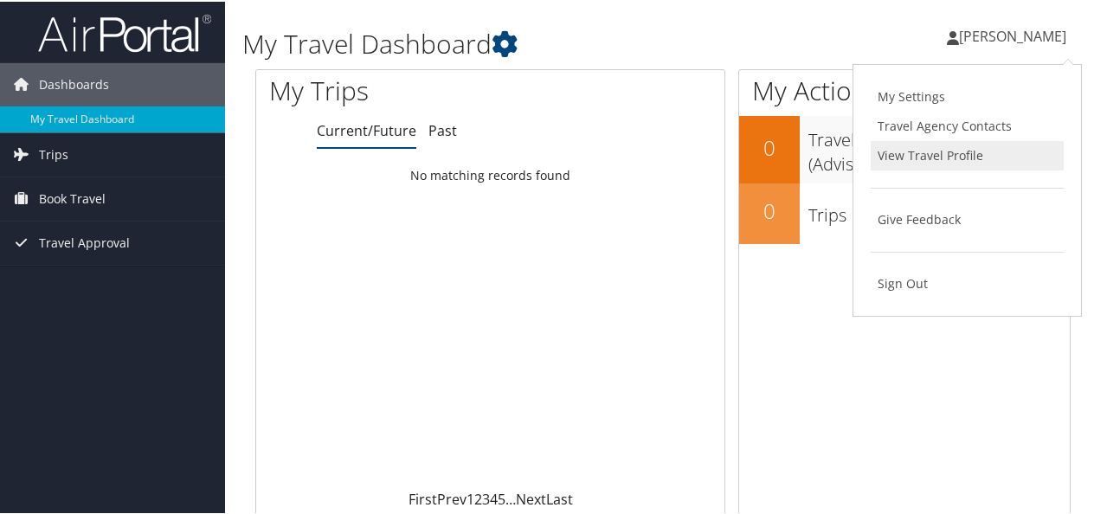
click at [963, 161] on link "View Travel Profile" at bounding box center [967, 153] width 193 height 29
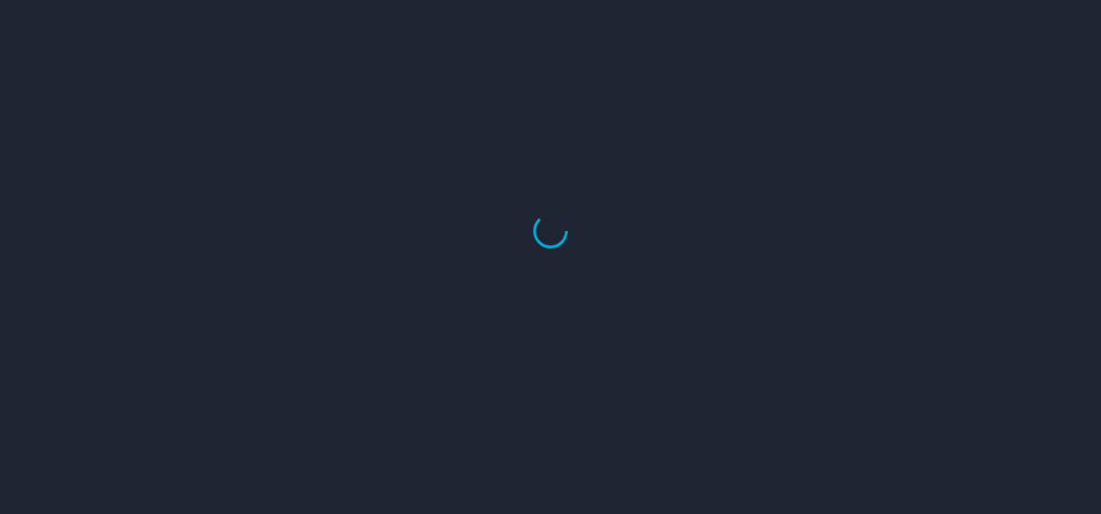
select select "US"
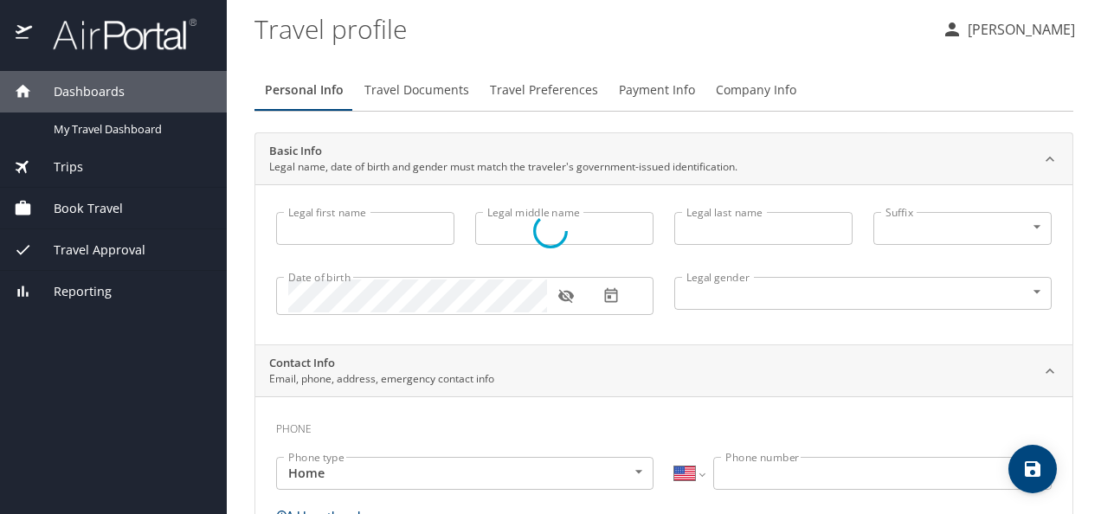
type input "[PERSON_NAME]"
type input "[DEMOGRAPHIC_DATA]"
select select "MX"
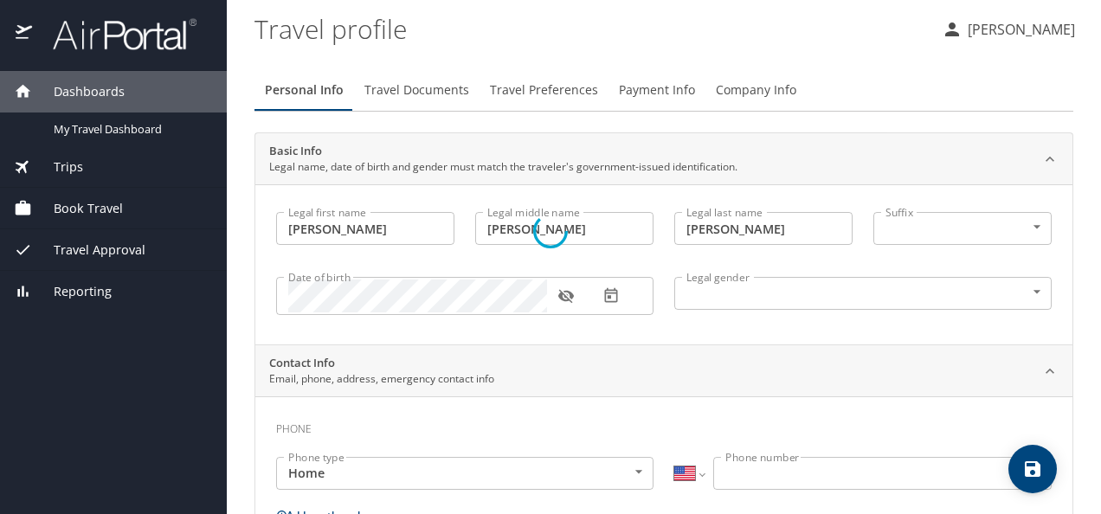
select select "MX"
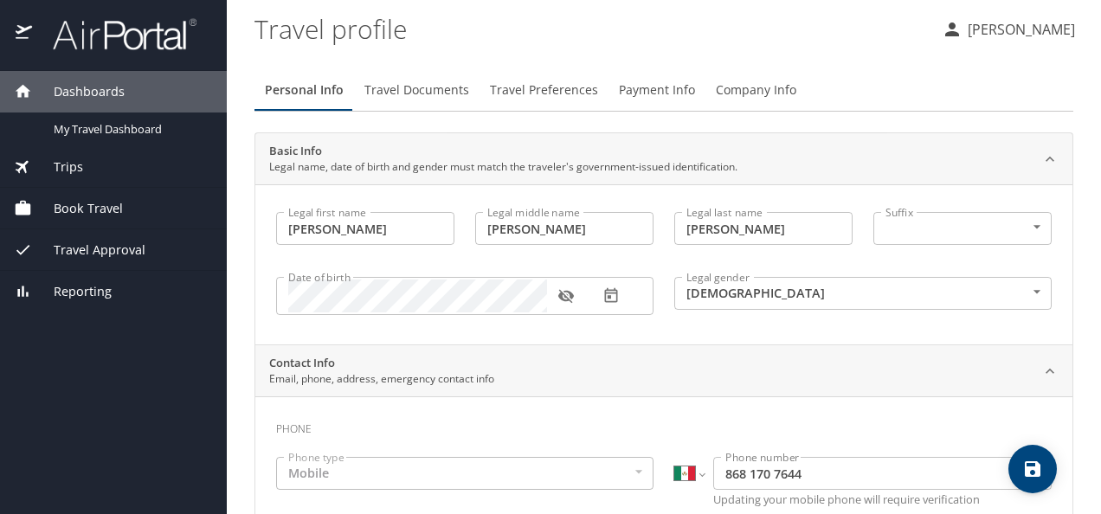
click at [429, 90] on span "Travel Documents" at bounding box center [416, 91] width 105 height 22
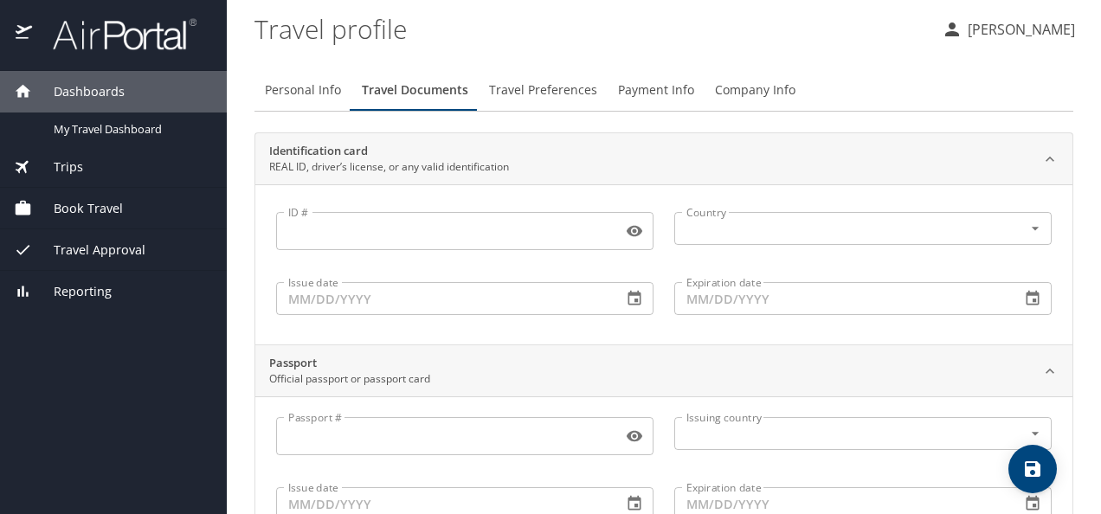
click at [534, 100] on span "Travel Preferences" at bounding box center [543, 91] width 108 height 22
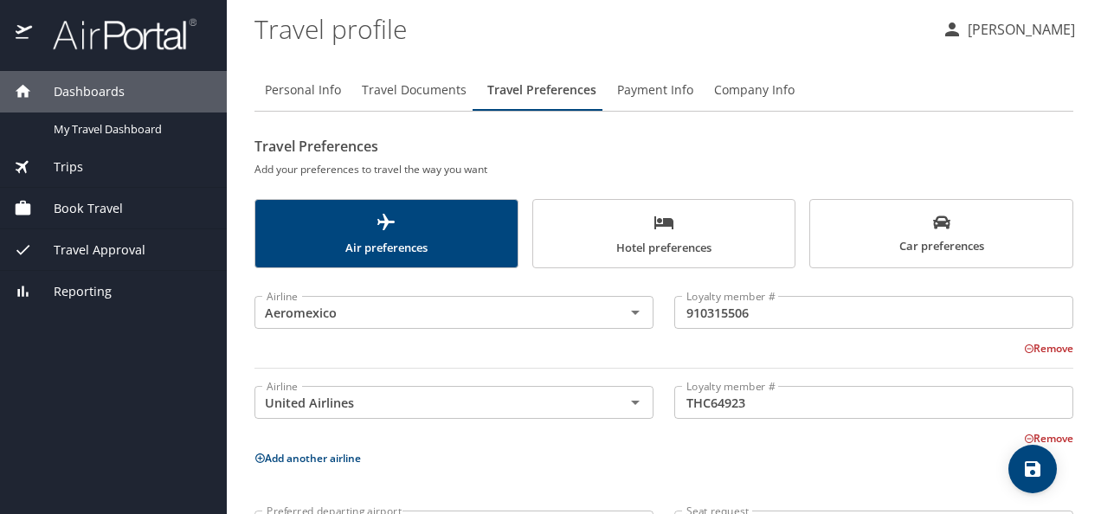
click at [628, 231] on span "Hotel preferences" at bounding box center [663, 235] width 241 height 46
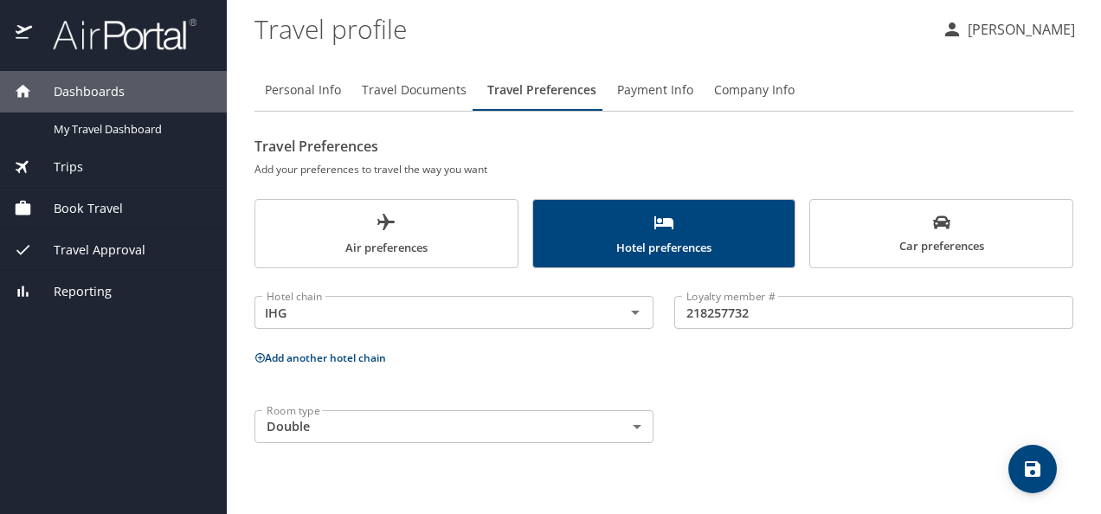
click at [639, 426] on body "Dashboards My Travel Dashboard Trips Current / Future Trips Past Trips Trips Mi…" at bounding box center [550, 257] width 1101 height 514
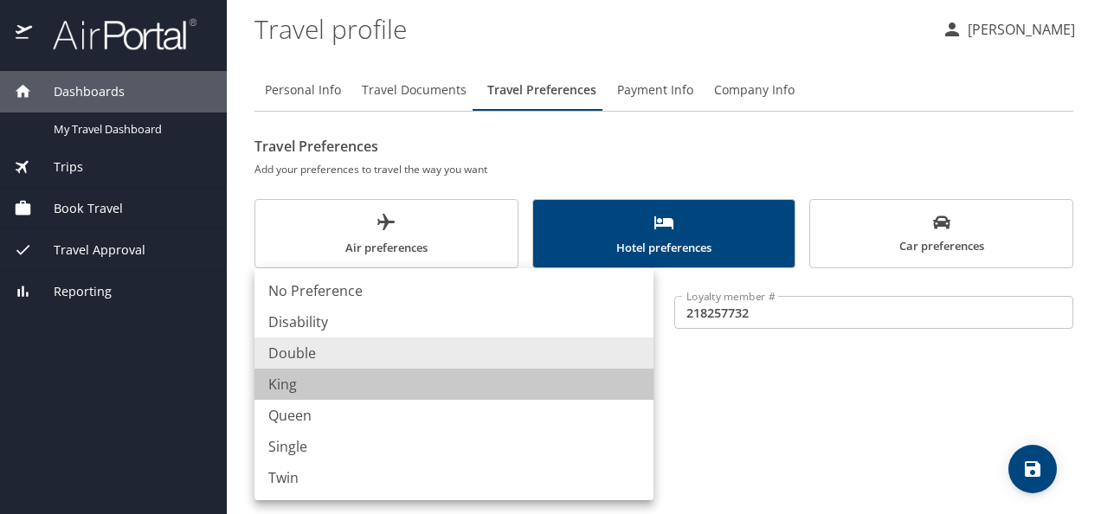
click at [355, 376] on li "King" at bounding box center [453, 384] width 399 height 31
type input "King"
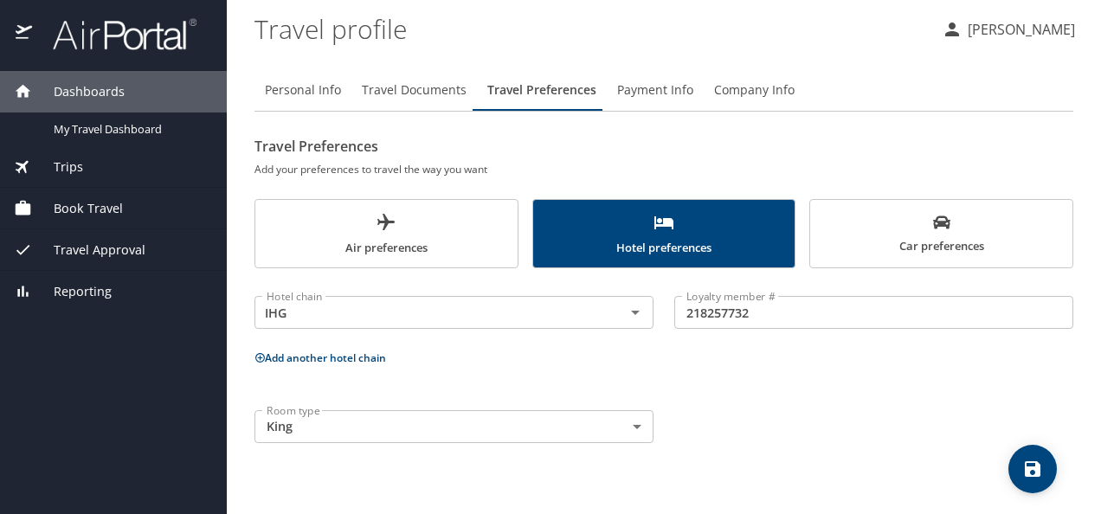
click at [769, 382] on div "Hotel chain IHG Hotel chain Loyalty member # 218257732 Loyalty member # Add ano…" at bounding box center [663, 366] width 819 height 175
click at [929, 217] on span "Car preferences" at bounding box center [940, 235] width 241 height 42
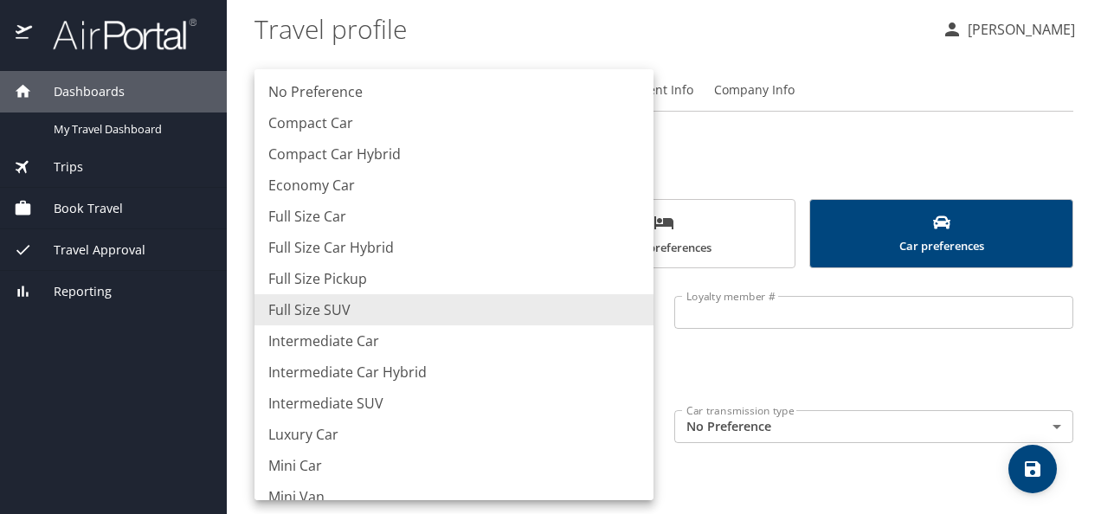
click at [642, 428] on body "Dashboards My Travel Dashboard Trips Current / Future Trips Past Trips Trips Mi…" at bounding box center [550, 257] width 1101 height 514
click at [741, 453] on div at bounding box center [550, 257] width 1101 height 514
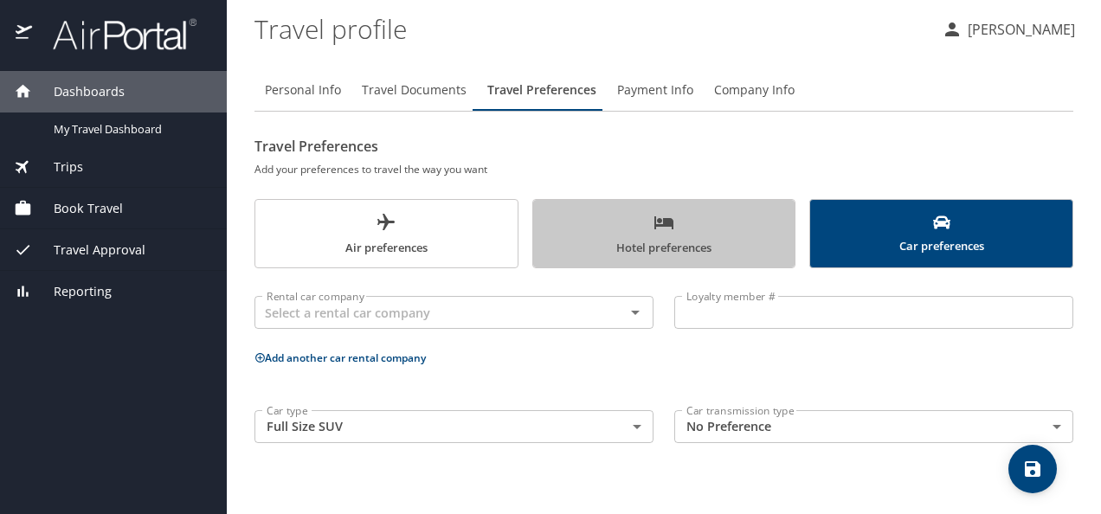
click at [650, 217] on span "Hotel preferences" at bounding box center [663, 235] width 241 height 46
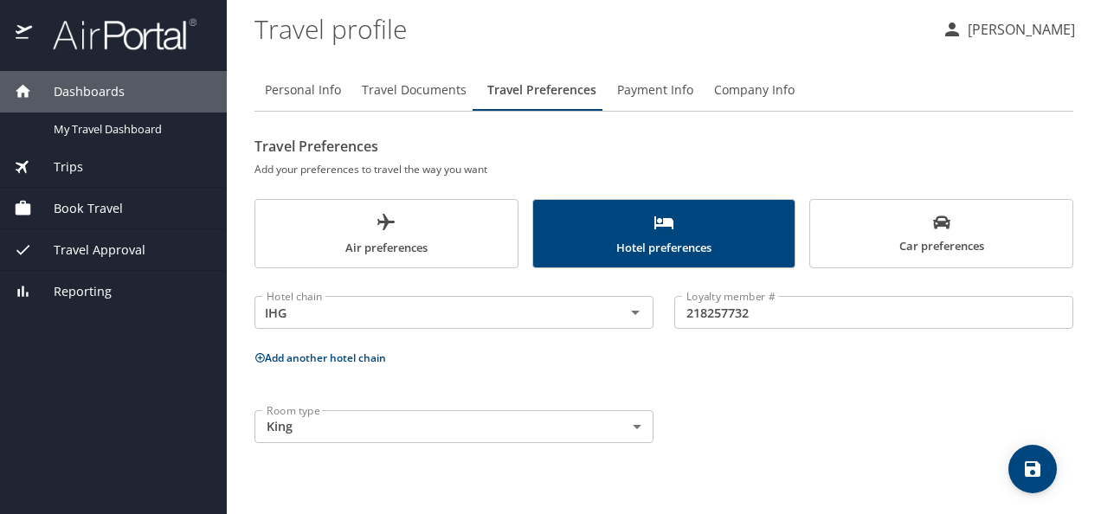
click at [614, 160] on h6 "Add your preferences to travel the way you want" at bounding box center [663, 169] width 819 height 18
click at [640, 90] on span "Payment Info" at bounding box center [655, 91] width 76 height 22
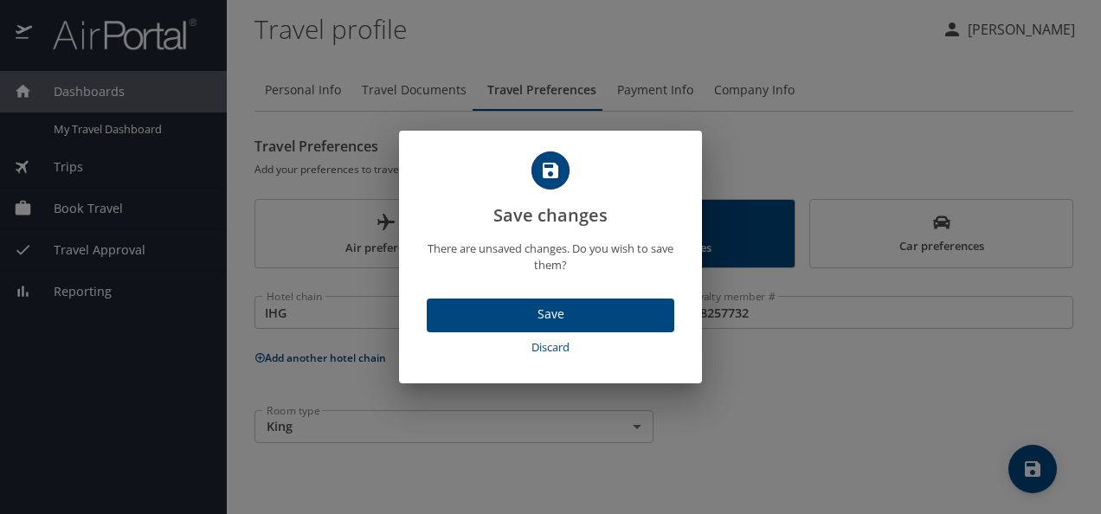
click at [554, 345] on span "Discard" at bounding box center [551, 348] width 234 height 20
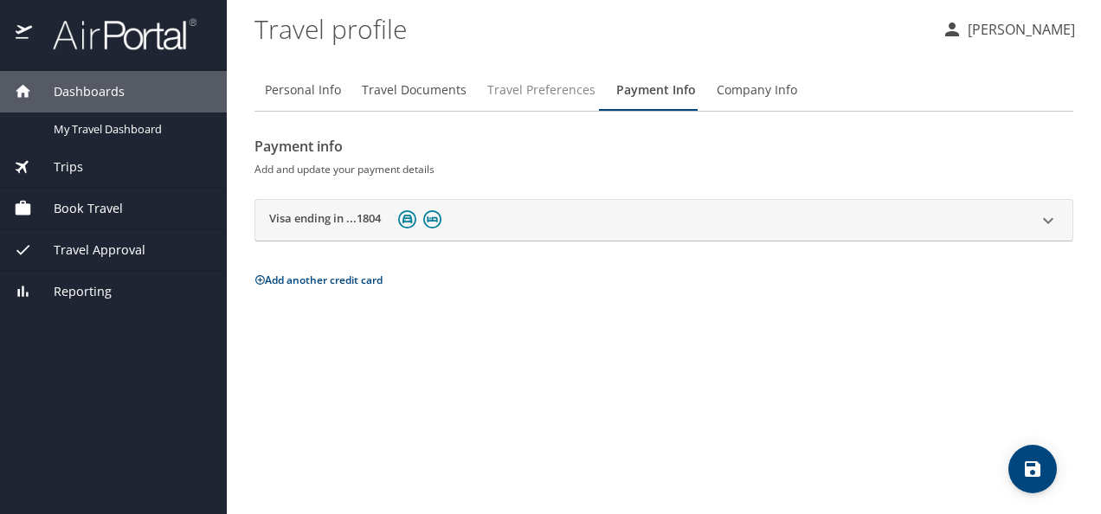
click at [516, 90] on span "Travel Preferences" at bounding box center [541, 91] width 108 height 22
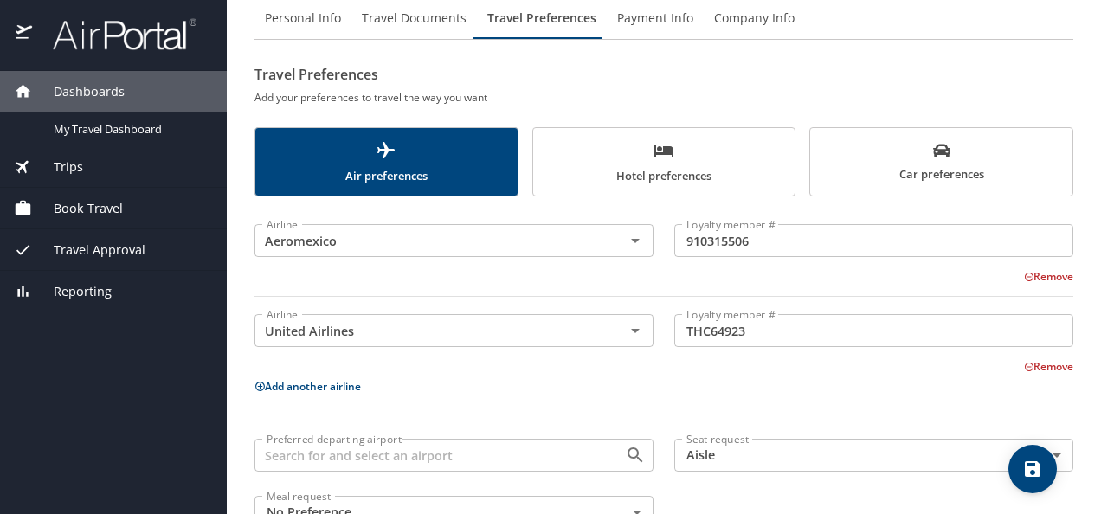
scroll to position [73, 0]
click at [588, 163] on span "Hotel preferences" at bounding box center [663, 162] width 241 height 46
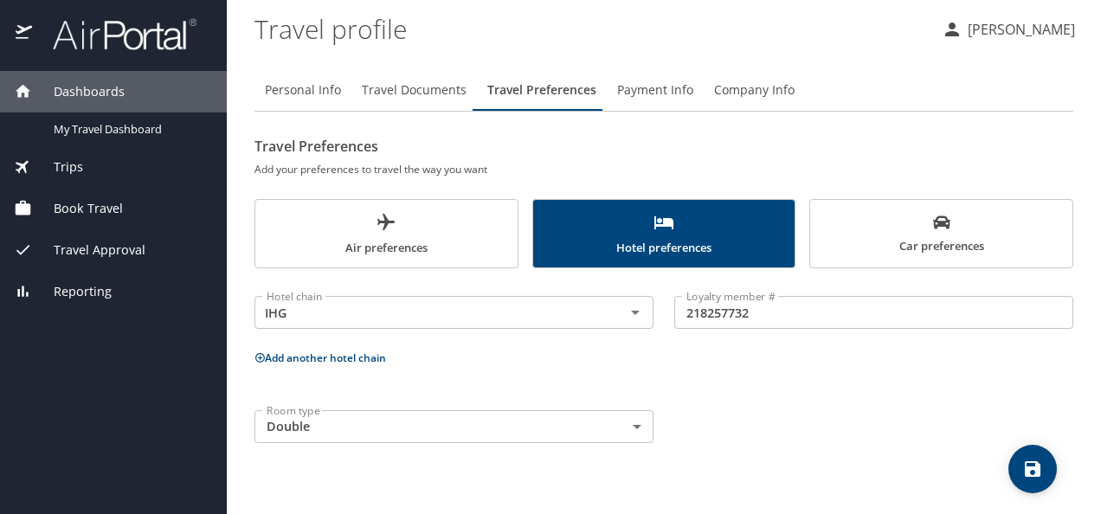
scroll to position [0, 0]
click at [900, 236] on span "Car preferences" at bounding box center [940, 235] width 241 height 42
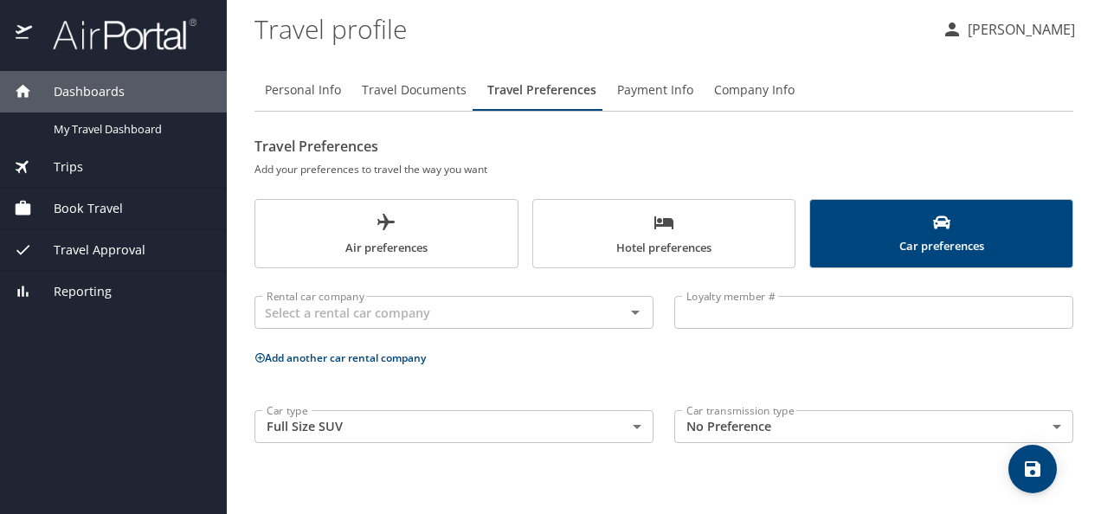
click at [356, 225] on span "Air preferences" at bounding box center [386, 235] width 241 height 46
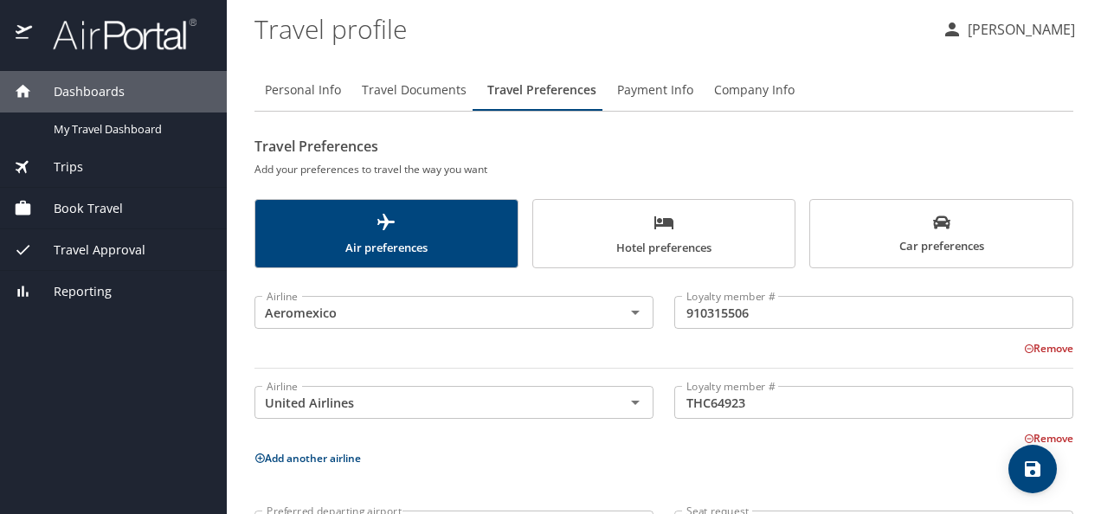
click at [75, 87] on span "Dashboards" at bounding box center [78, 91] width 93 height 19
